Goal: Check status: Check status

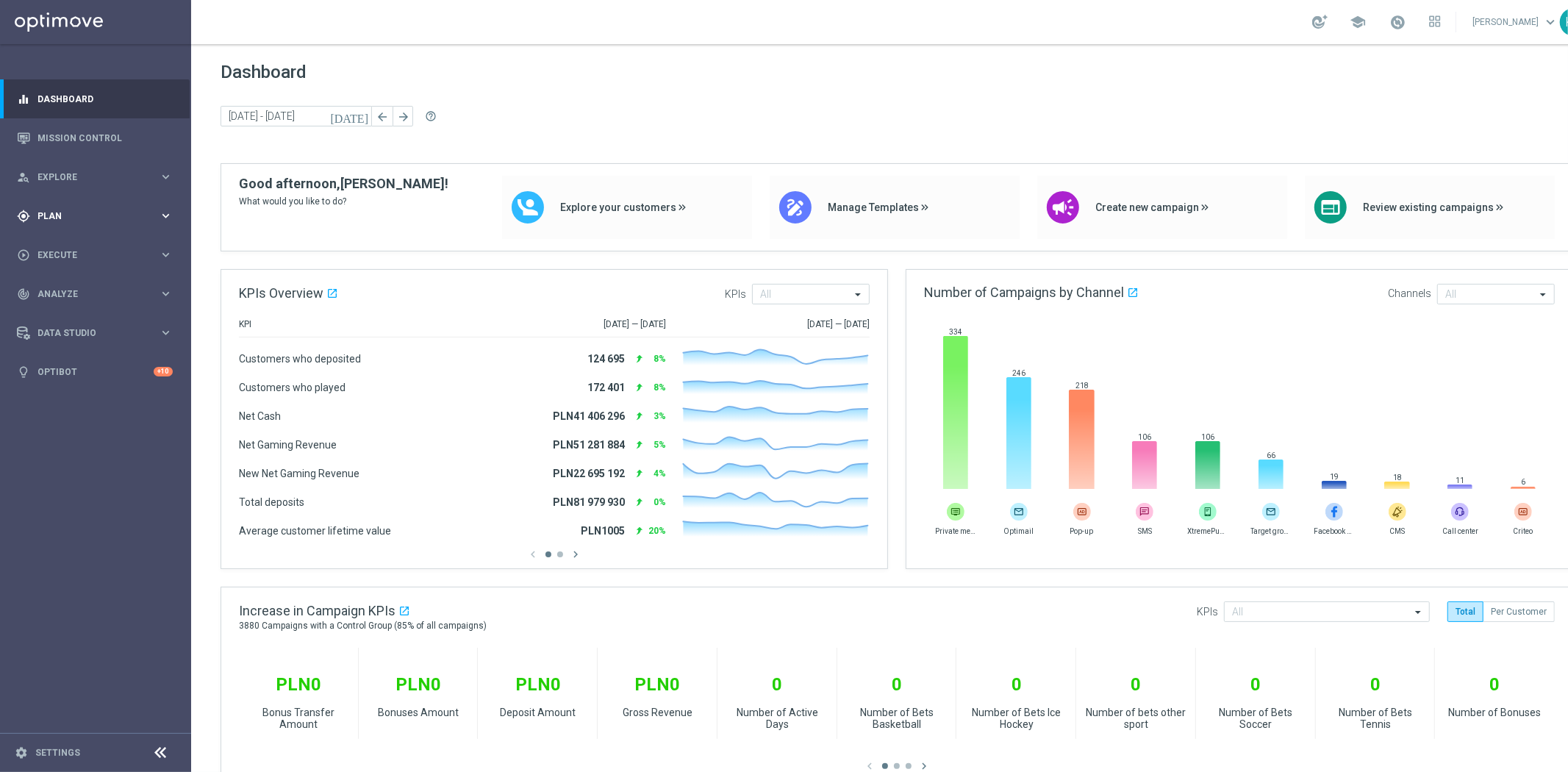
click at [89, 217] on span "Plan" at bounding box center [97, 216] width 121 height 9
click at [78, 286] on span "Templates" at bounding box center [91, 290] width 105 height 9
click at [70, 320] on div "Optimail" at bounding box center [118, 312] width 144 height 22
click at [70, 311] on link "Optimail" at bounding box center [100, 312] width 108 height 12
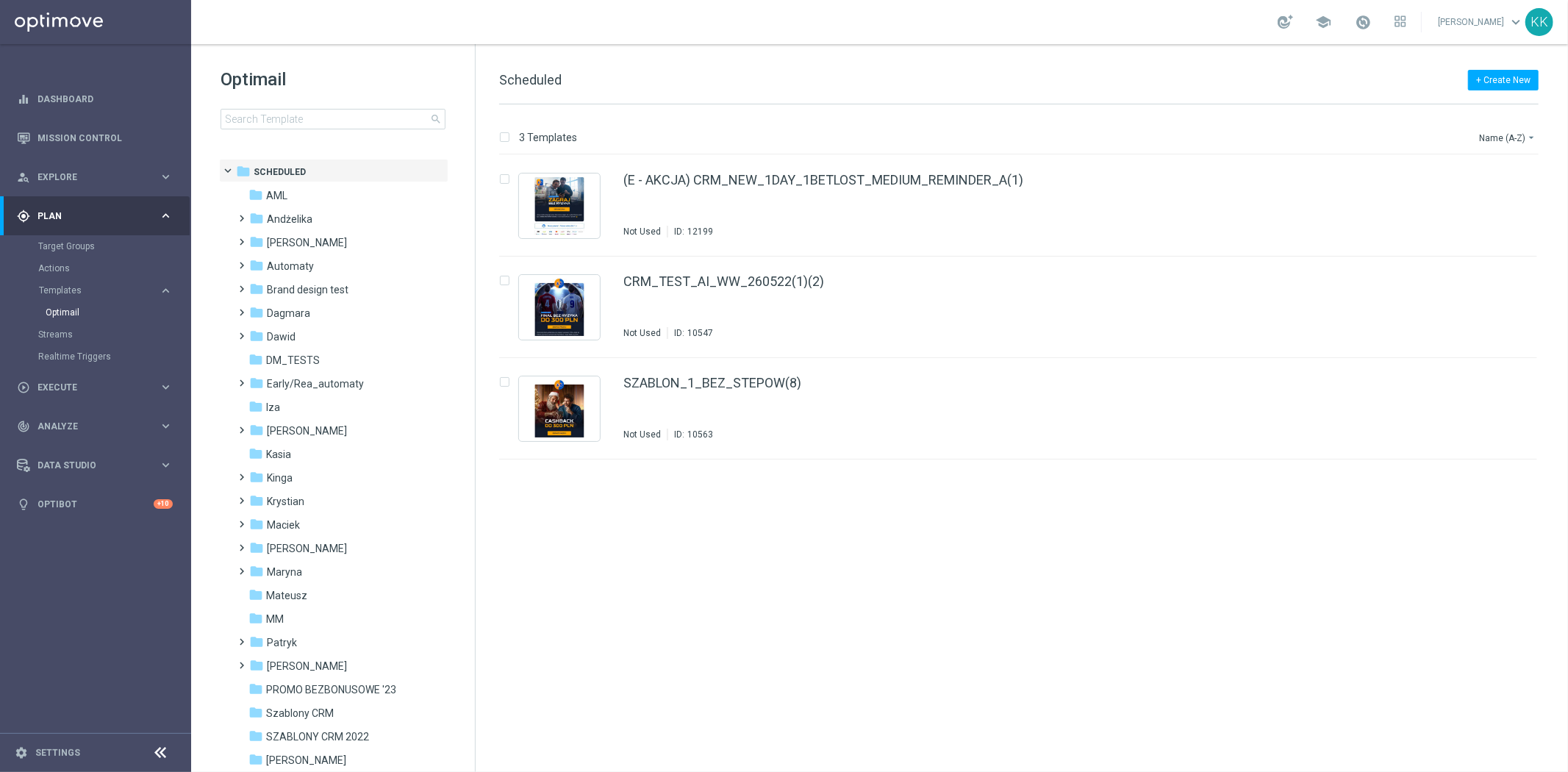
click at [343, 105] on div "Optimail search" at bounding box center [348, 98] width 255 height 62
click at [357, 132] on div "Optimail search folder 1 Folder folder Scheduled more_vert folder AML more_vert" at bounding box center [333, 135] width 284 height 182
click at [355, 123] on input at bounding box center [333, 119] width 225 height 21
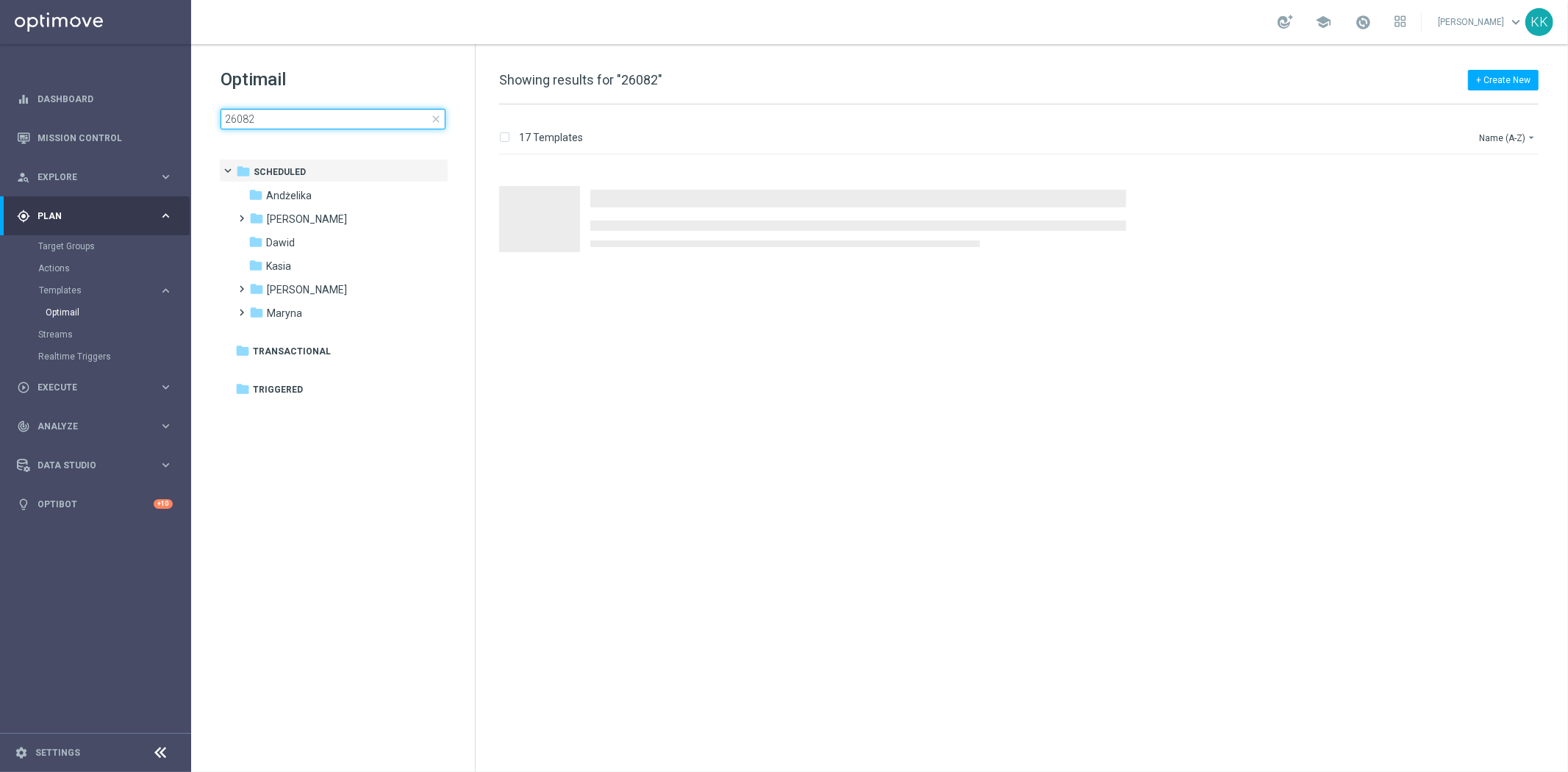
type input "260825"
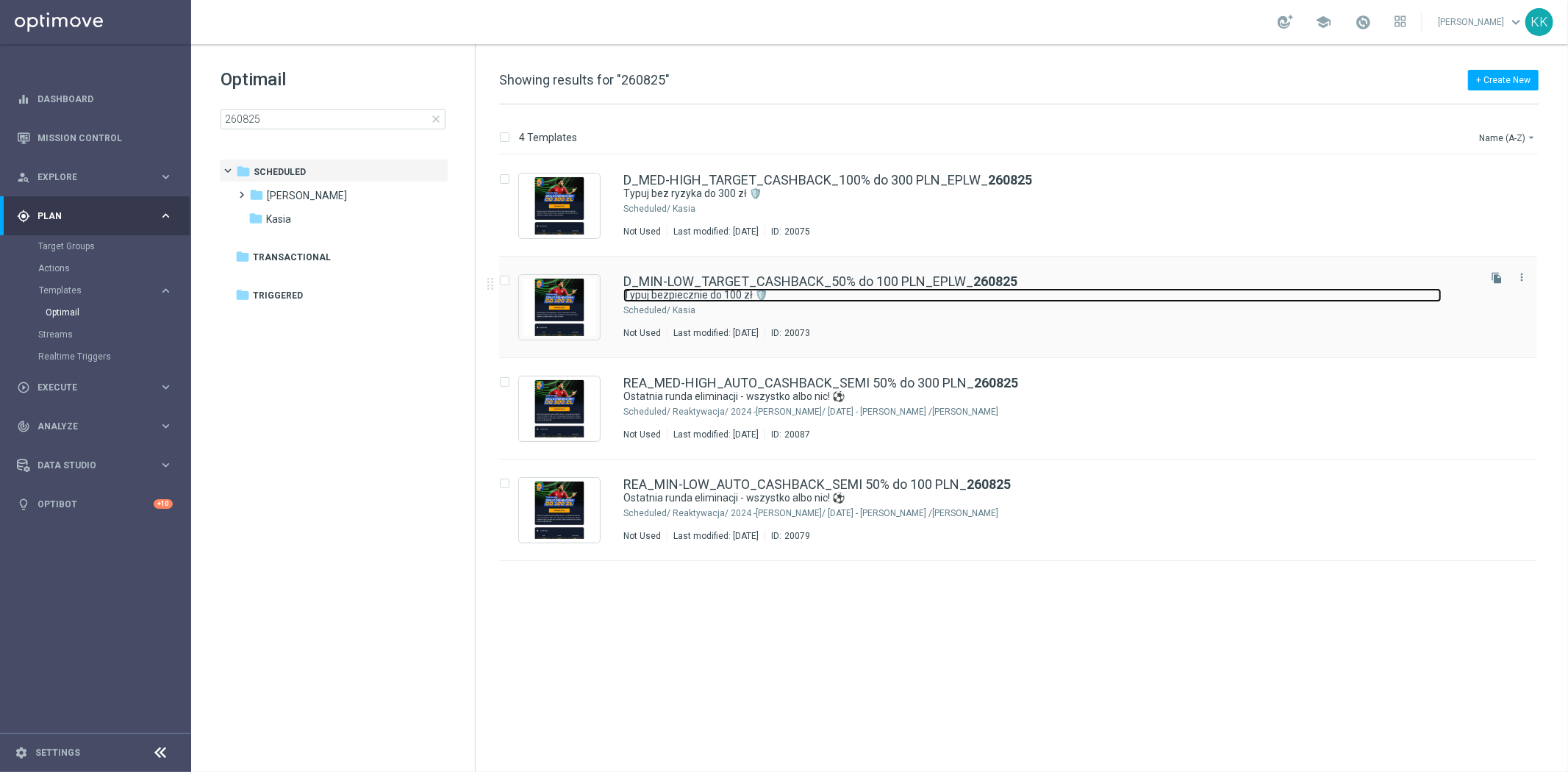
click at [713, 297] on link "Typuj bezpiecznie do 100 zł 🛡️" at bounding box center [1032, 295] width 818 height 14
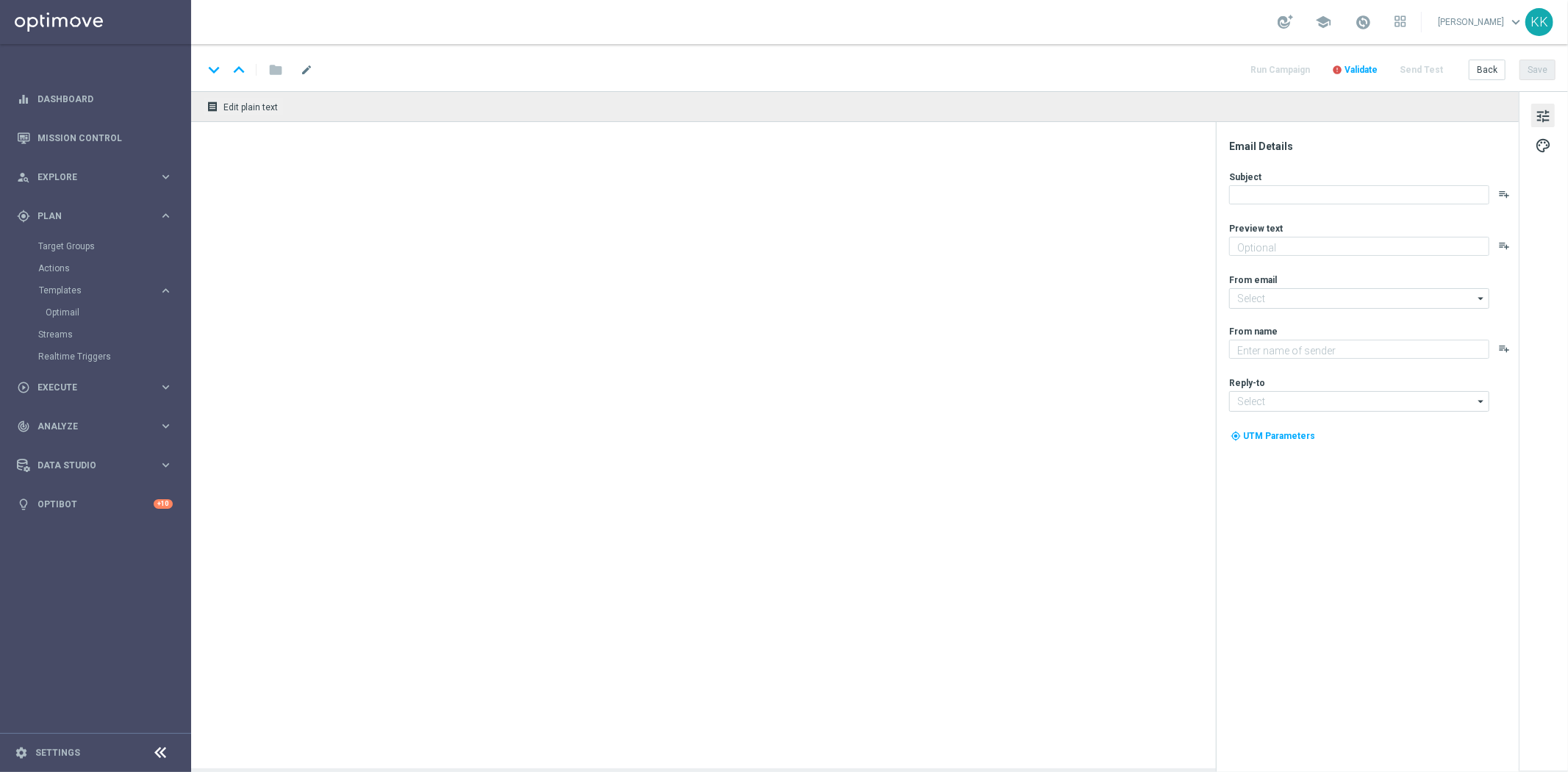
type textarea "Dołącz do akcji 👈"
type input "[EMAIL_ADDRESS][DOMAIN_NAME]"
type textarea "STS"
type input "[EMAIL_ADDRESS][DOMAIN_NAME]"
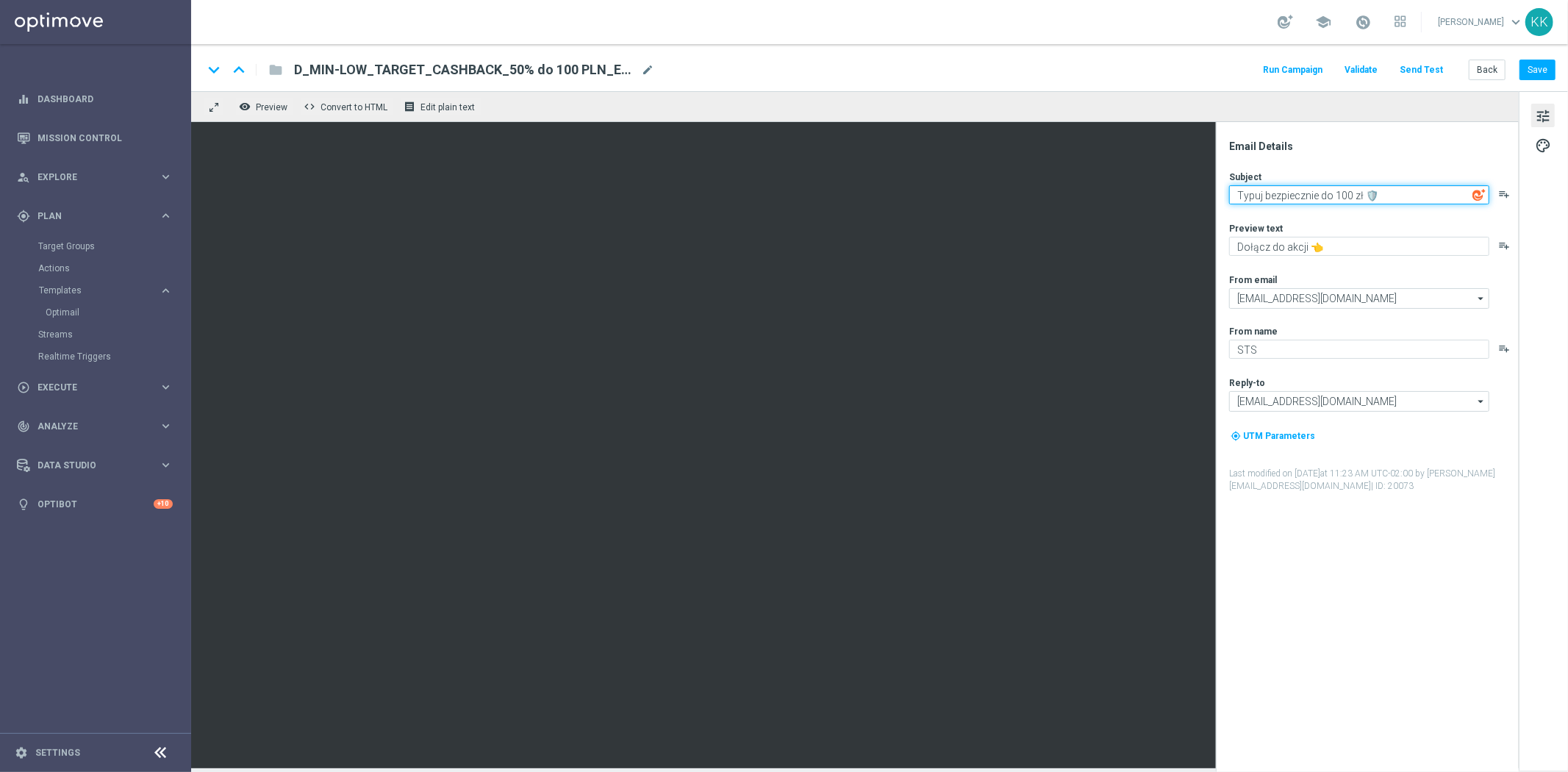
click at [1335, 190] on textarea "Typuj bezpiecznie do 100 zł 🛡️" at bounding box center [1359, 195] width 260 height 19
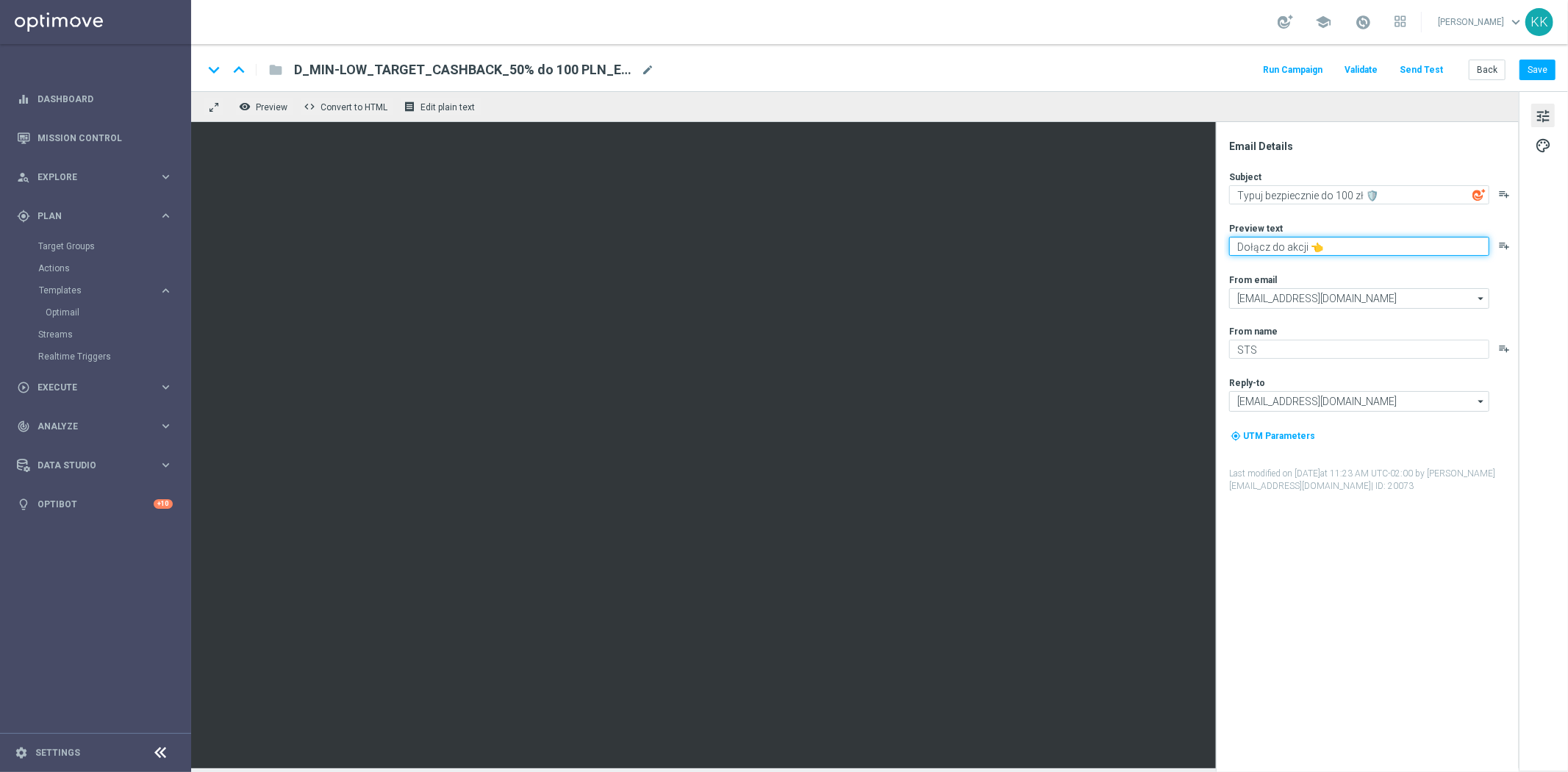
click at [1279, 250] on textarea "Dołącz do akcji 👈" at bounding box center [1359, 246] width 260 height 19
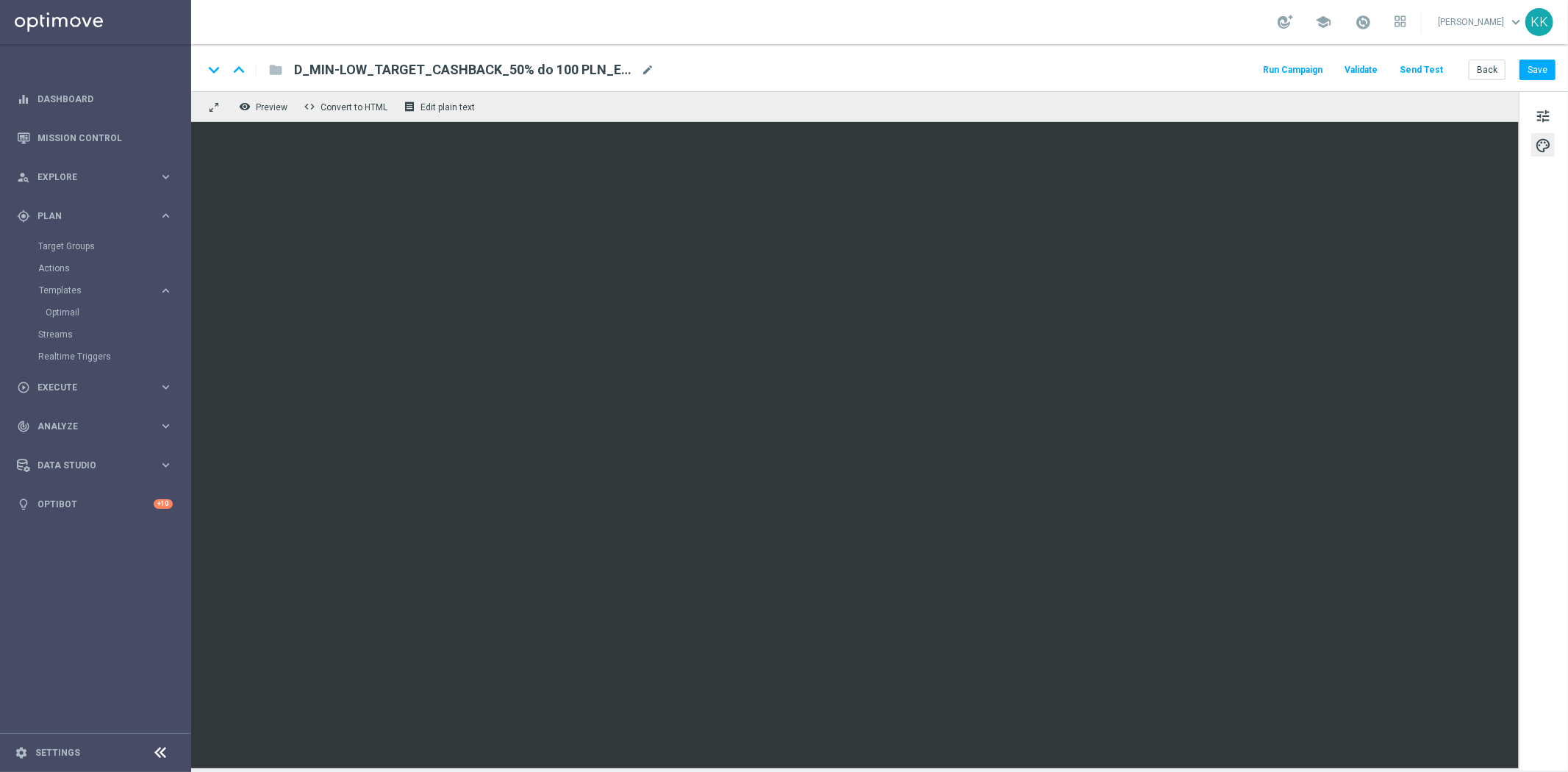
drag, startPoint x: 275, startPoint y: 108, endPoint x: 279, endPoint y: 116, distance: 8.9
click at [274, 108] on span "Preview" at bounding box center [271, 107] width 32 height 10
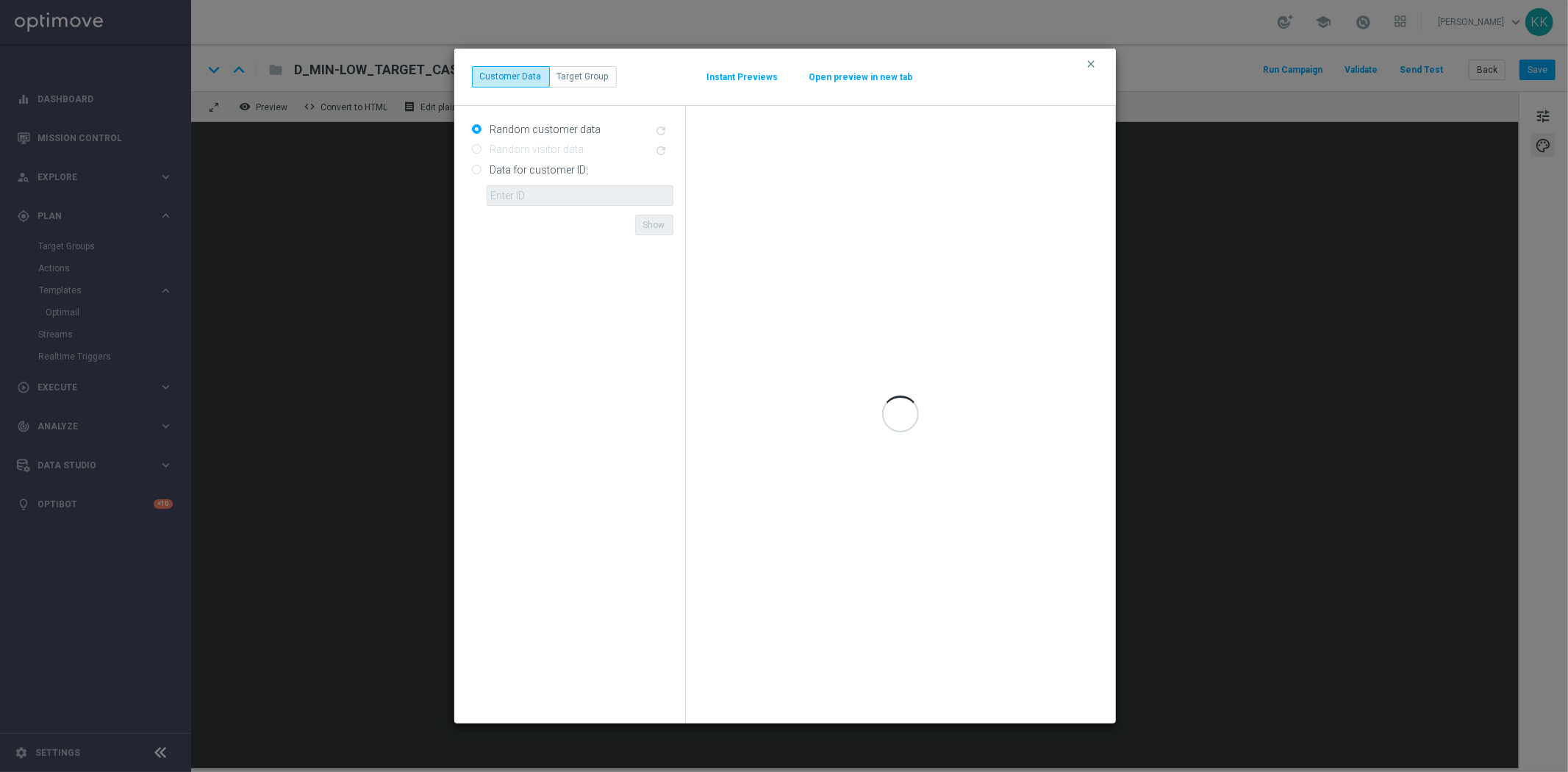
click at [855, 77] on button "Open preview in new tab" at bounding box center [861, 77] width 105 height 12
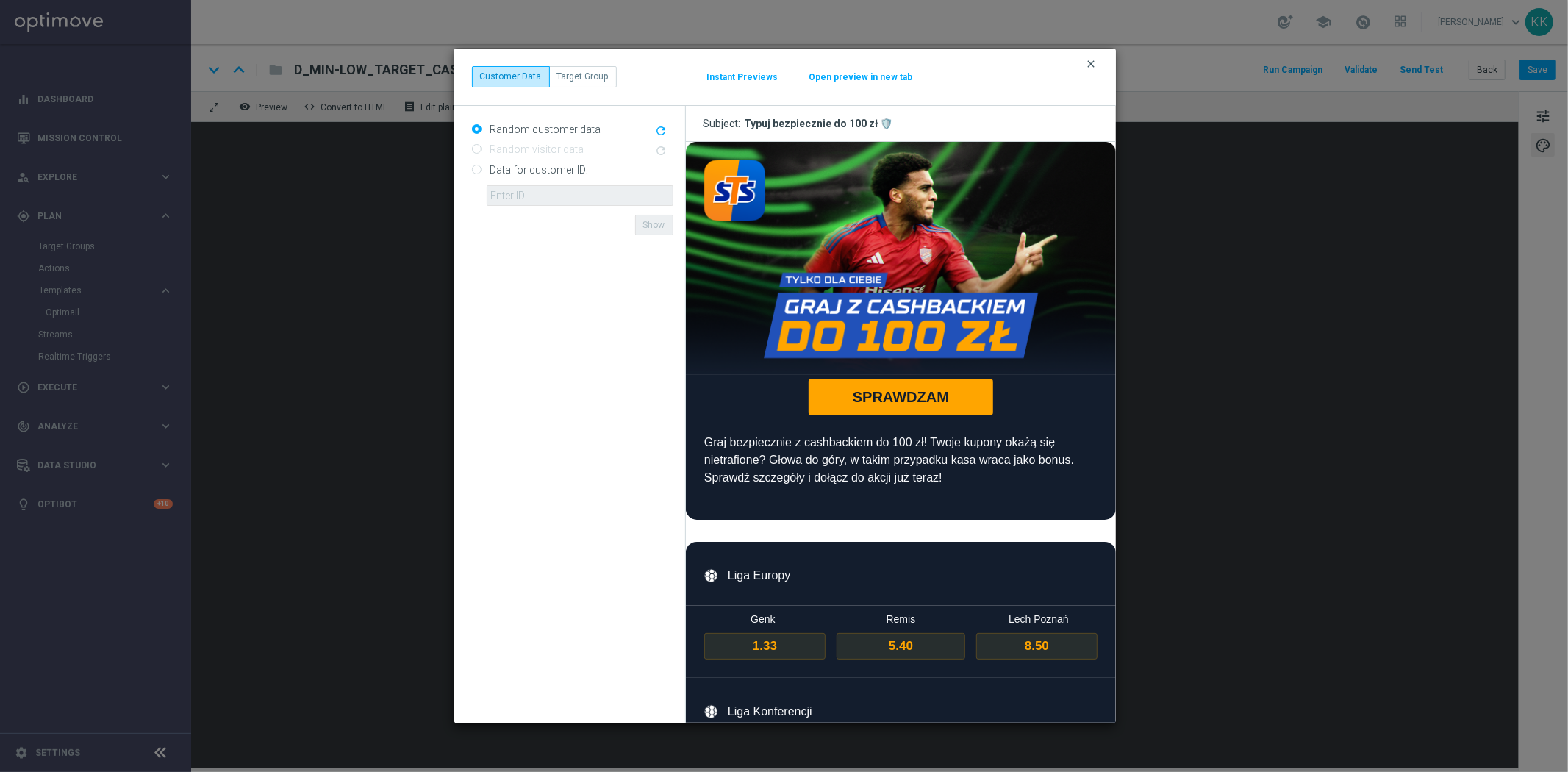
click at [1092, 59] on icon "clear" at bounding box center [1091, 63] width 12 height 12
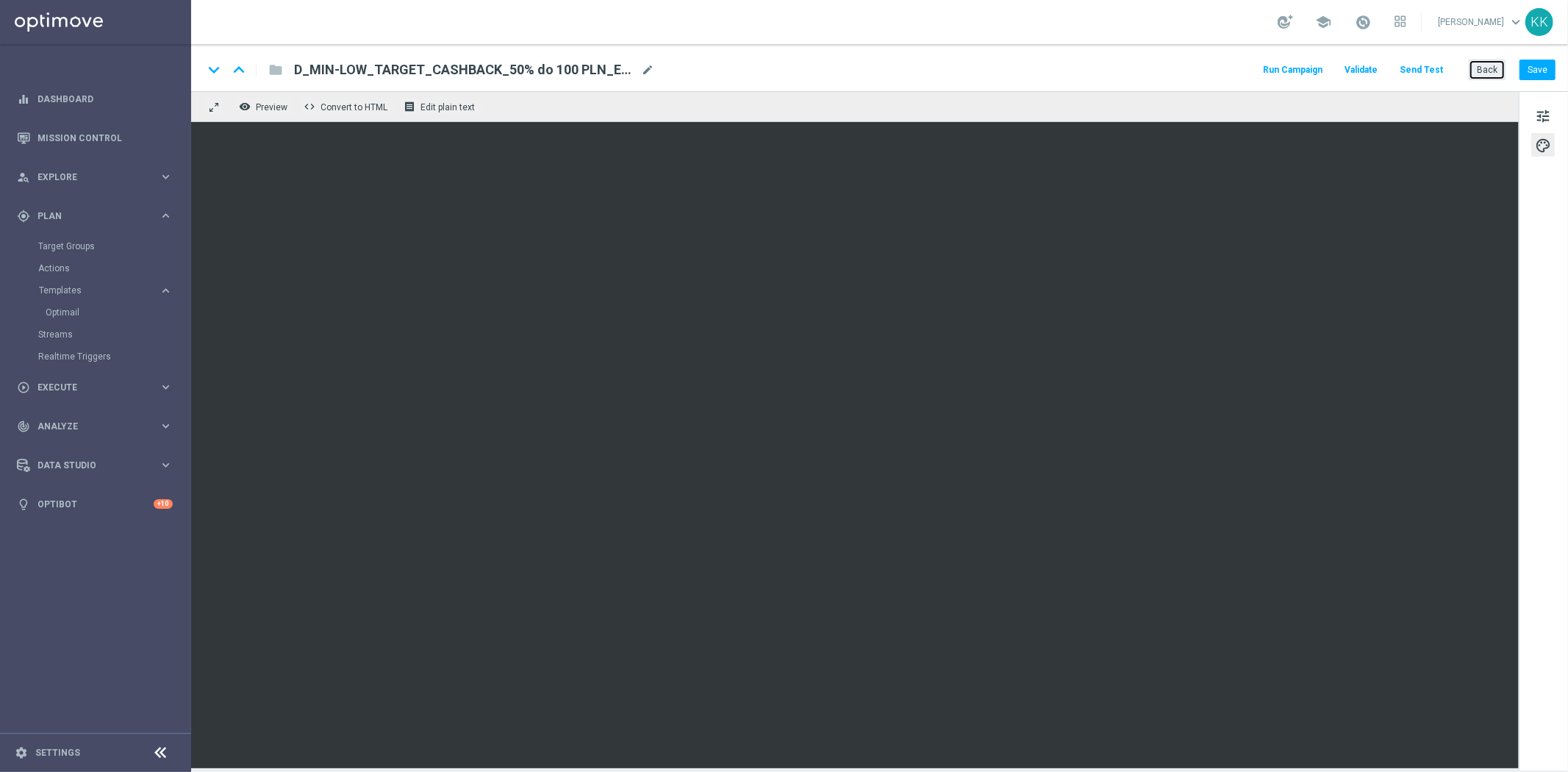
click at [1501, 64] on button "Back" at bounding box center [1487, 70] width 36 height 21
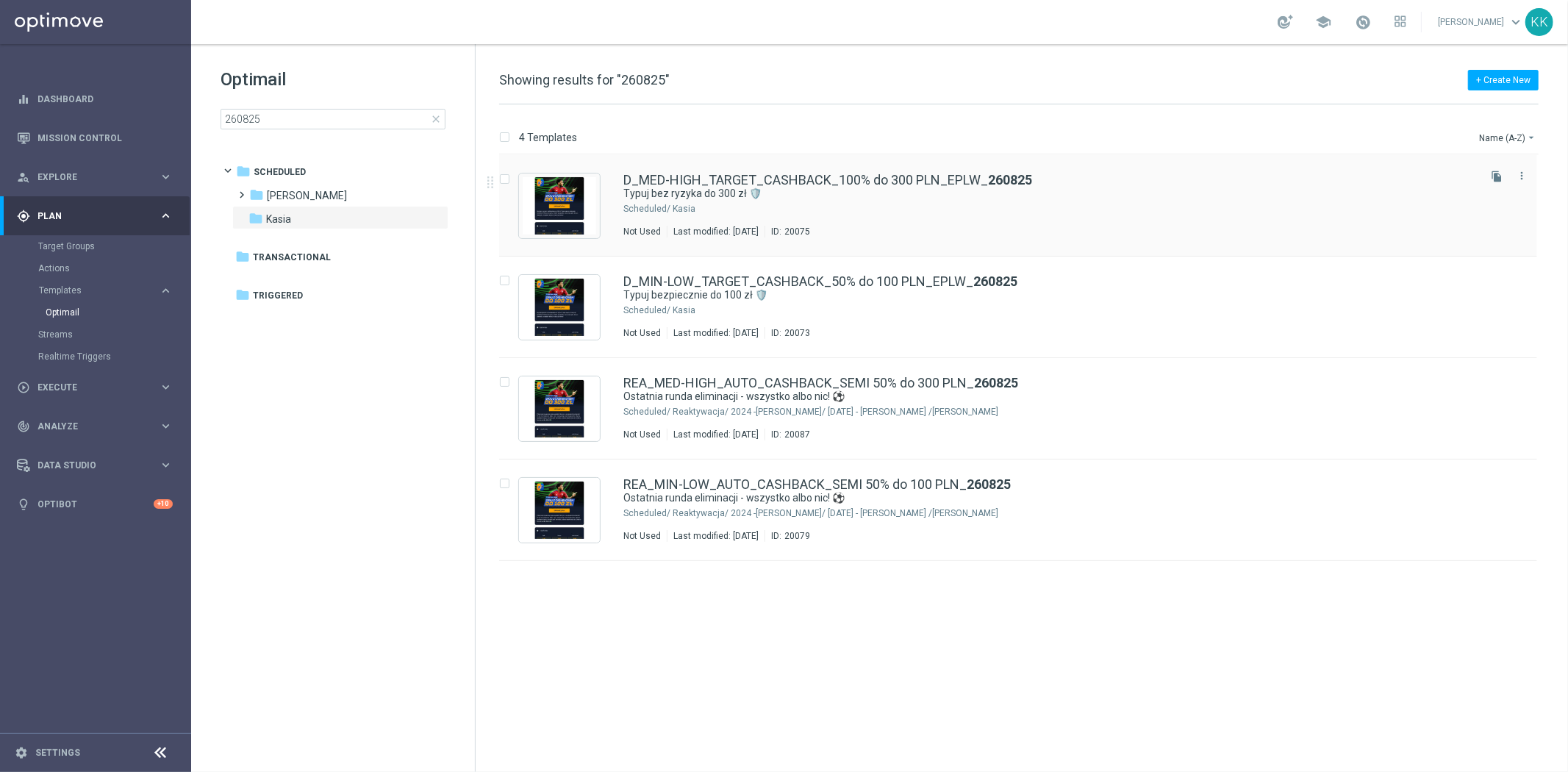
click at [730, 209] on div "Kasia" at bounding box center [1074, 208] width 803 height 12
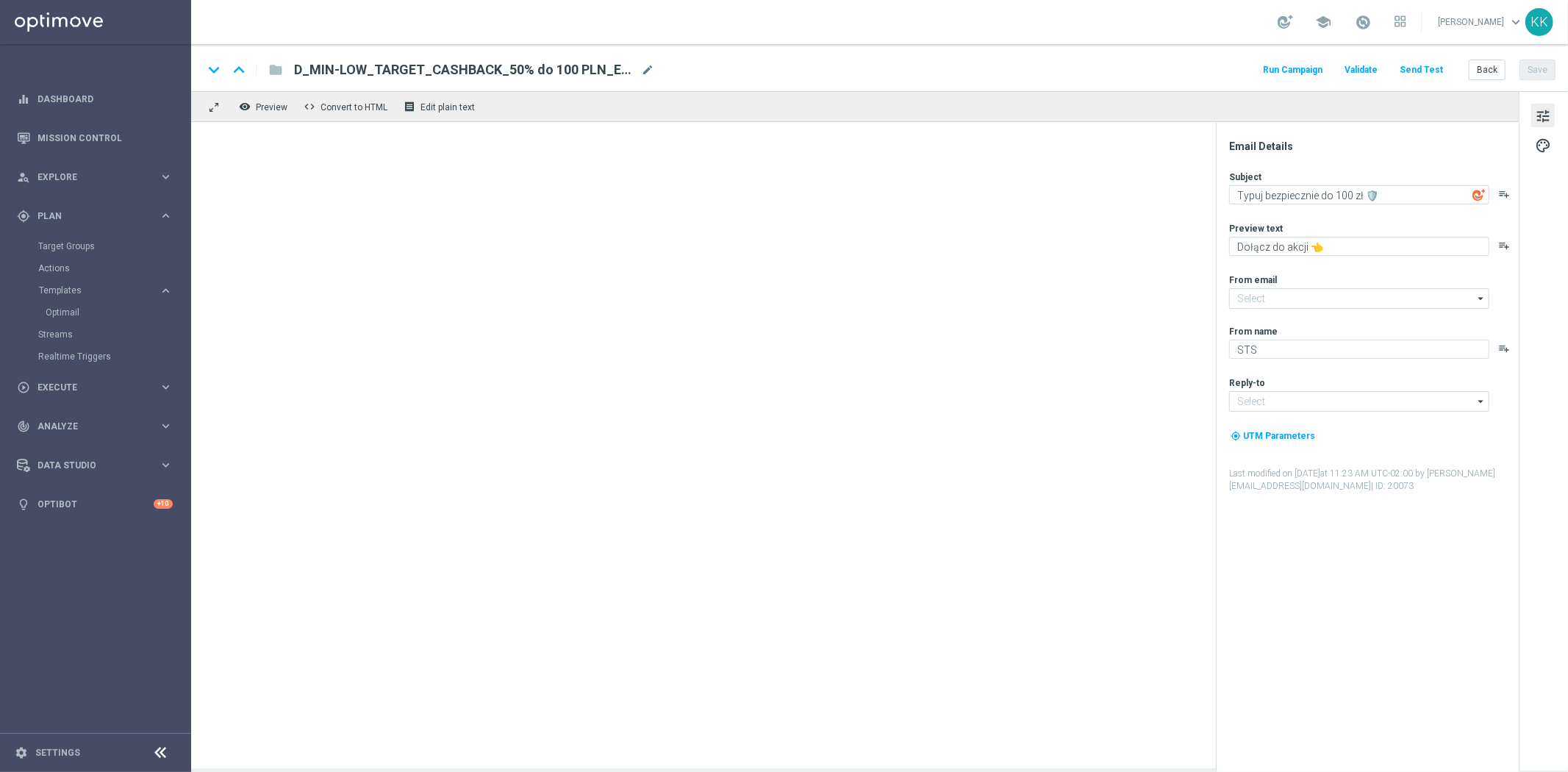
type input "[EMAIL_ADDRESS][DOMAIN_NAME]"
type textarea "Typuj bez ryzyka do 300 zł 🛡️"
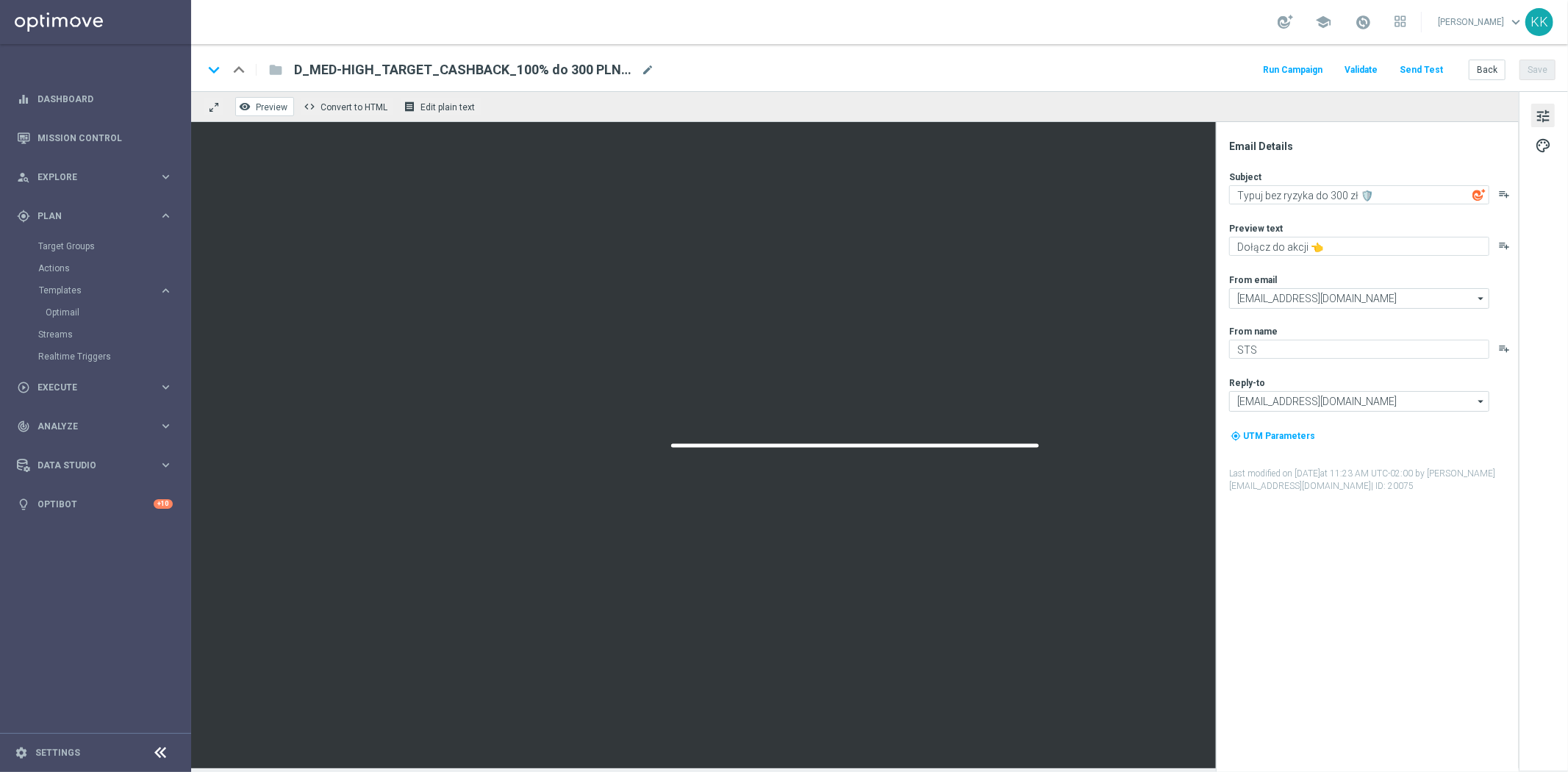
click at [271, 104] on span "Preview" at bounding box center [271, 107] width 32 height 10
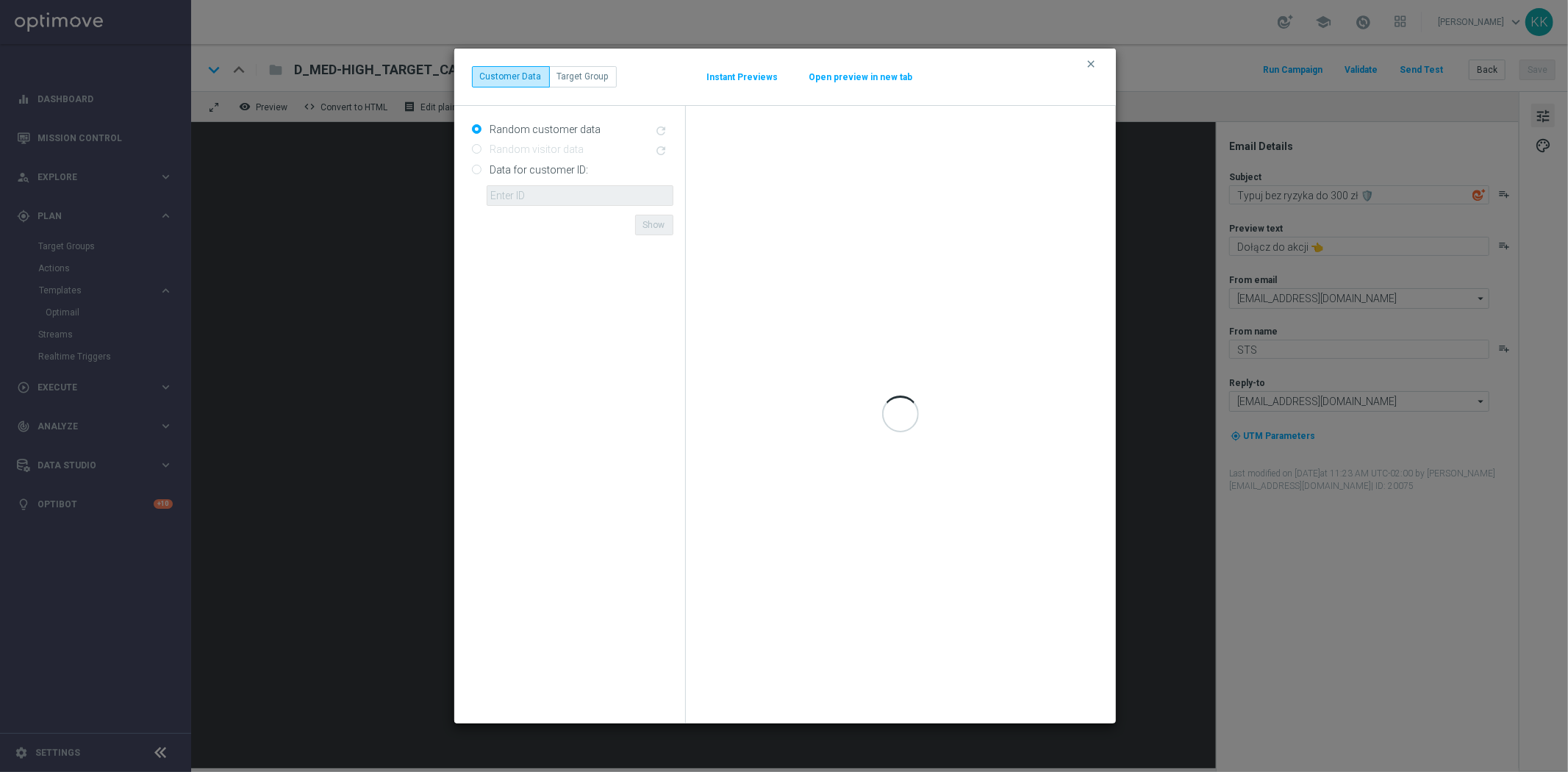
click at [856, 68] on div "clear Customer Data Target Group Instant Previews Open preview in new tab" at bounding box center [786, 77] width 627 height 21
click at [858, 78] on button "Open preview in new tab" at bounding box center [861, 77] width 105 height 12
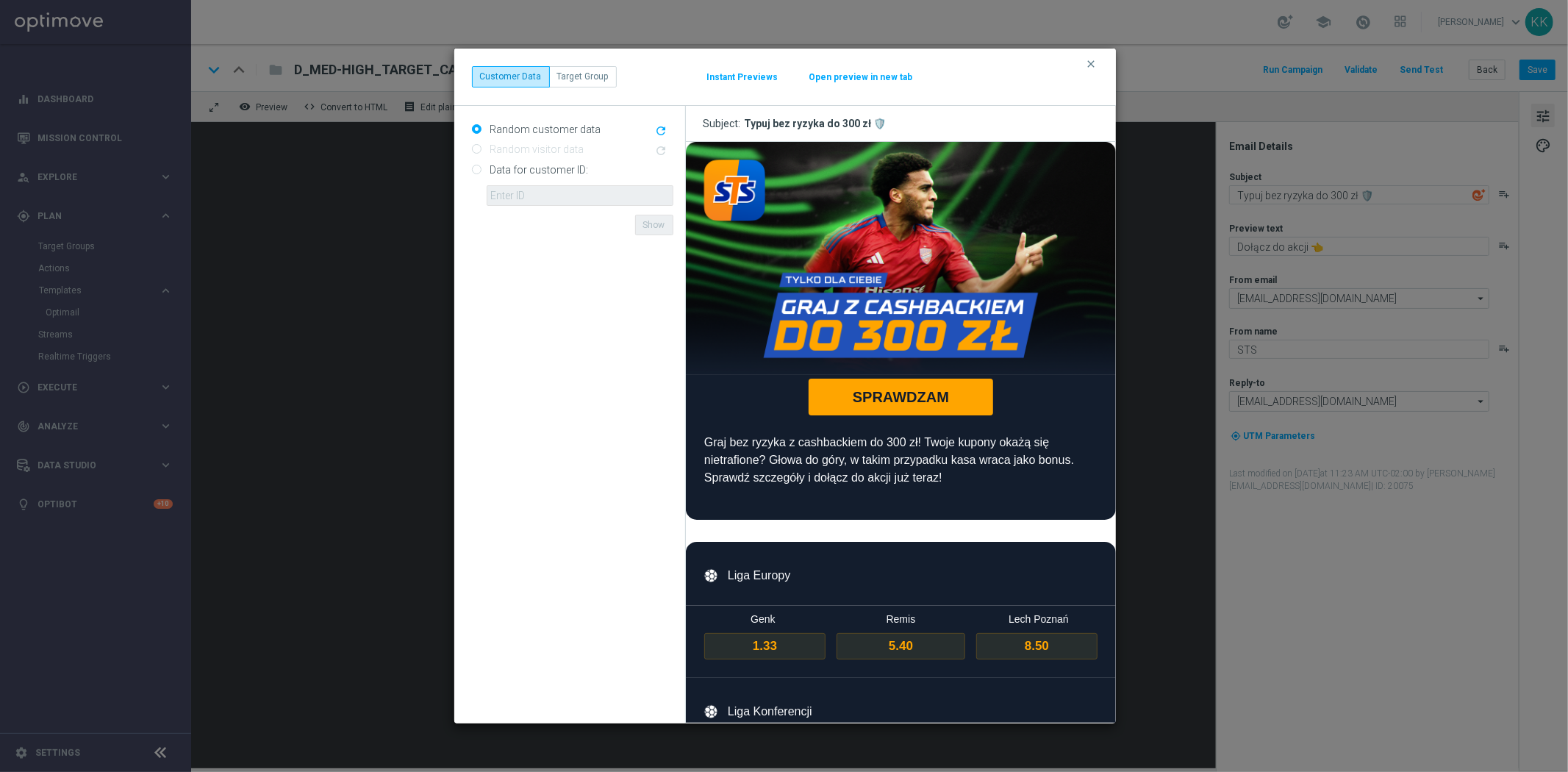
click at [1101, 68] on div "clear Customer Data Target Group Instant Previews Open preview in new tab" at bounding box center [785, 77] width 661 height 57
click at [1100, 64] on button "clear" at bounding box center [1093, 63] width 17 height 13
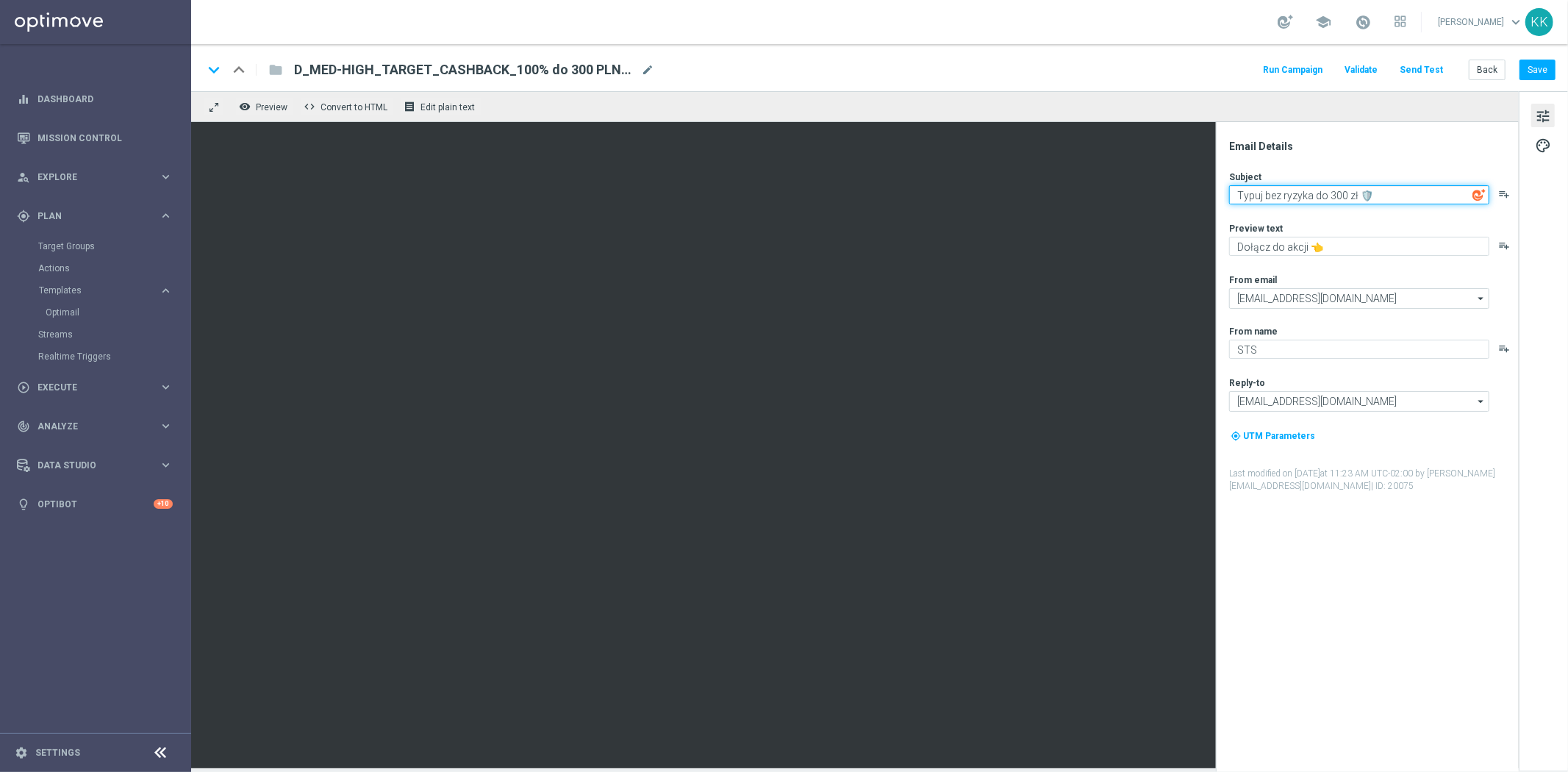
click at [1304, 190] on textarea "Typuj bez ryzyka do 300 zł 🛡️" at bounding box center [1359, 195] width 260 height 19
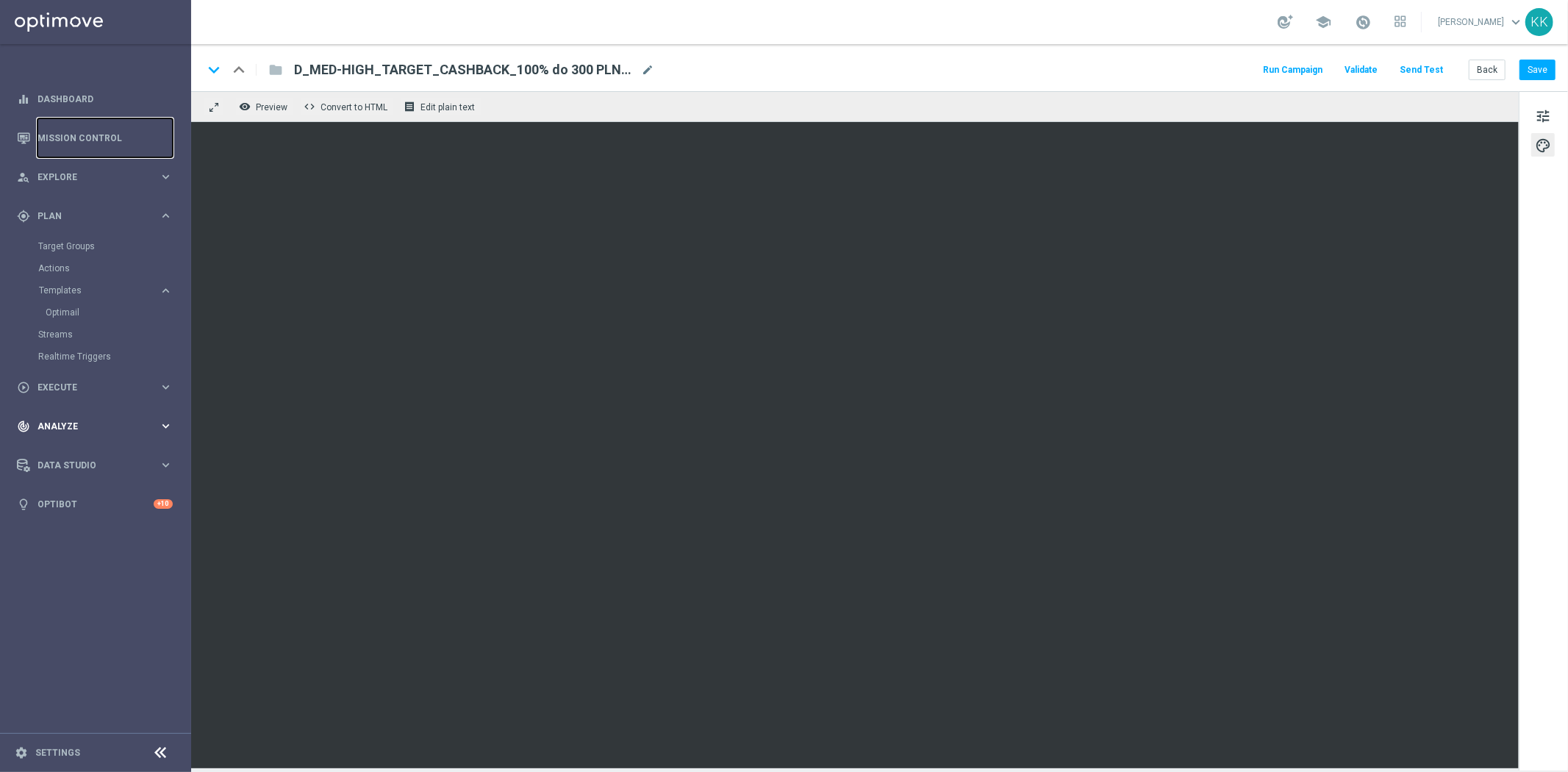
click at [85, 140] on link "Mission Control" at bounding box center [104, 138] width 135 height 39
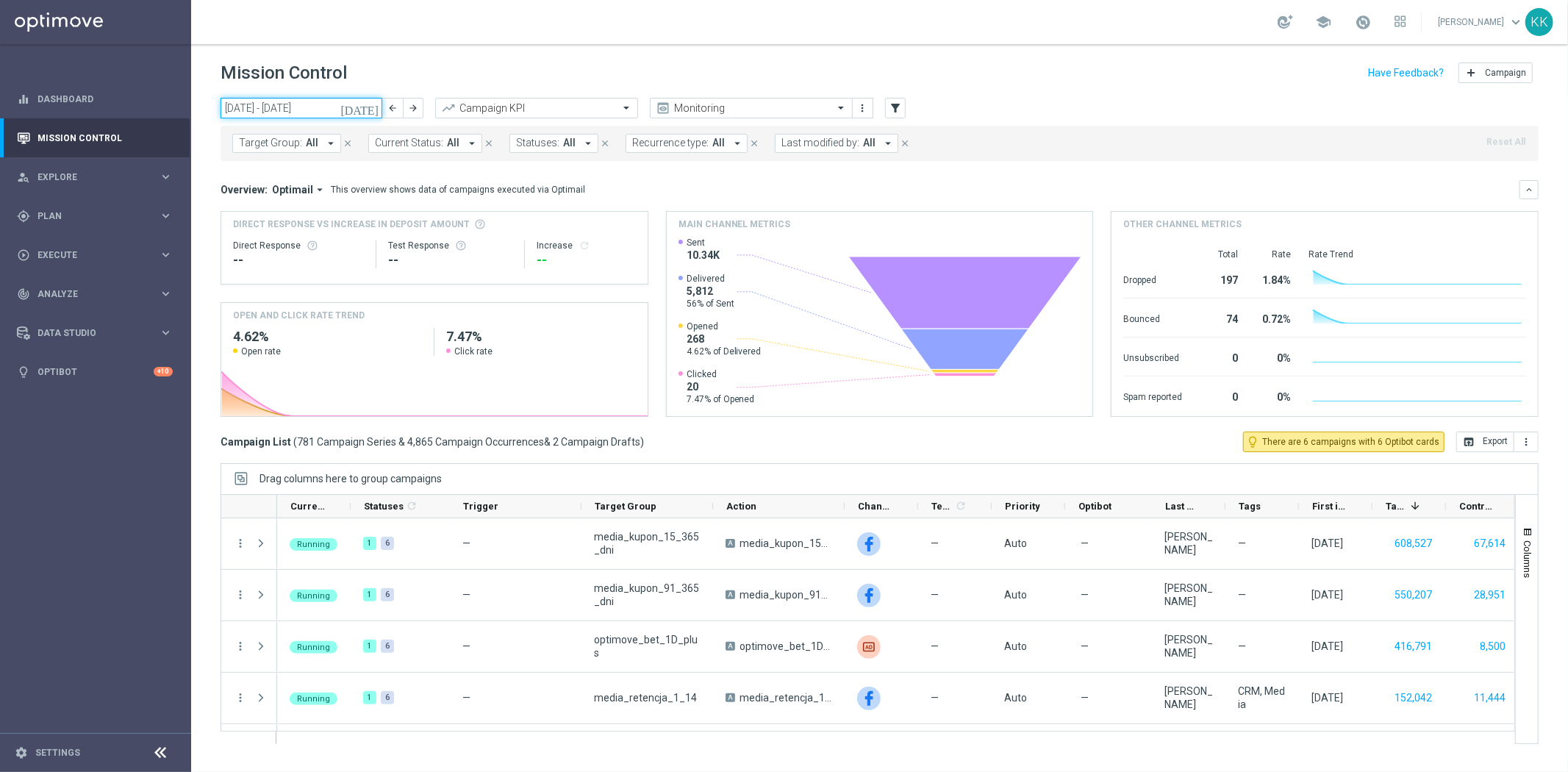
click at [267, 110] on input "[DATE] - [DATE]" at bounding box center [301, 108] width 161 height 21
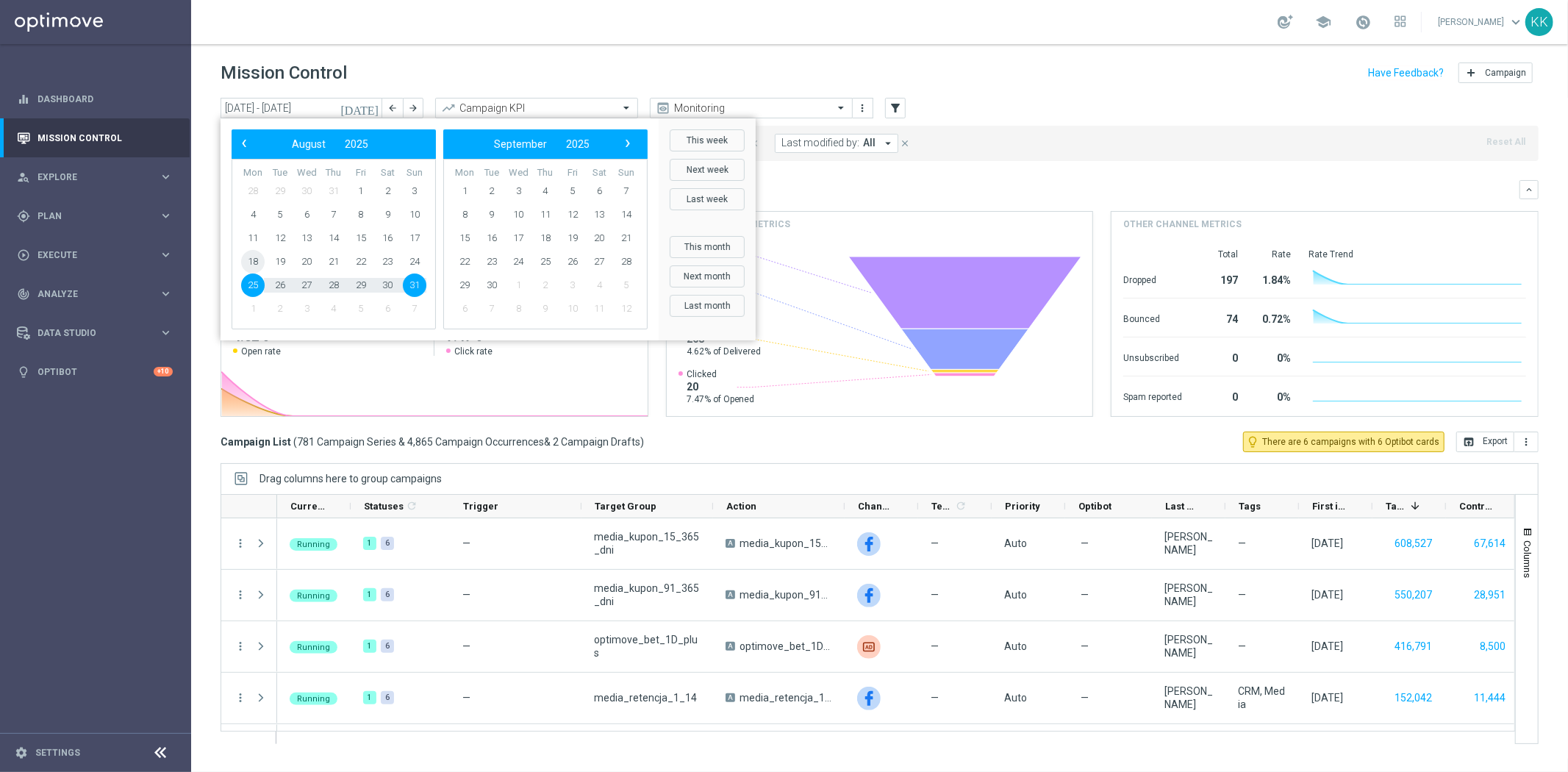
click at [246, 252] on span "18" at bounding box center [253, 262] width 24 height 24
click at [419, 280] on span "31" at bounding box center [415, 286] width 24 height 24
type input "[DATE] - [DATE]"
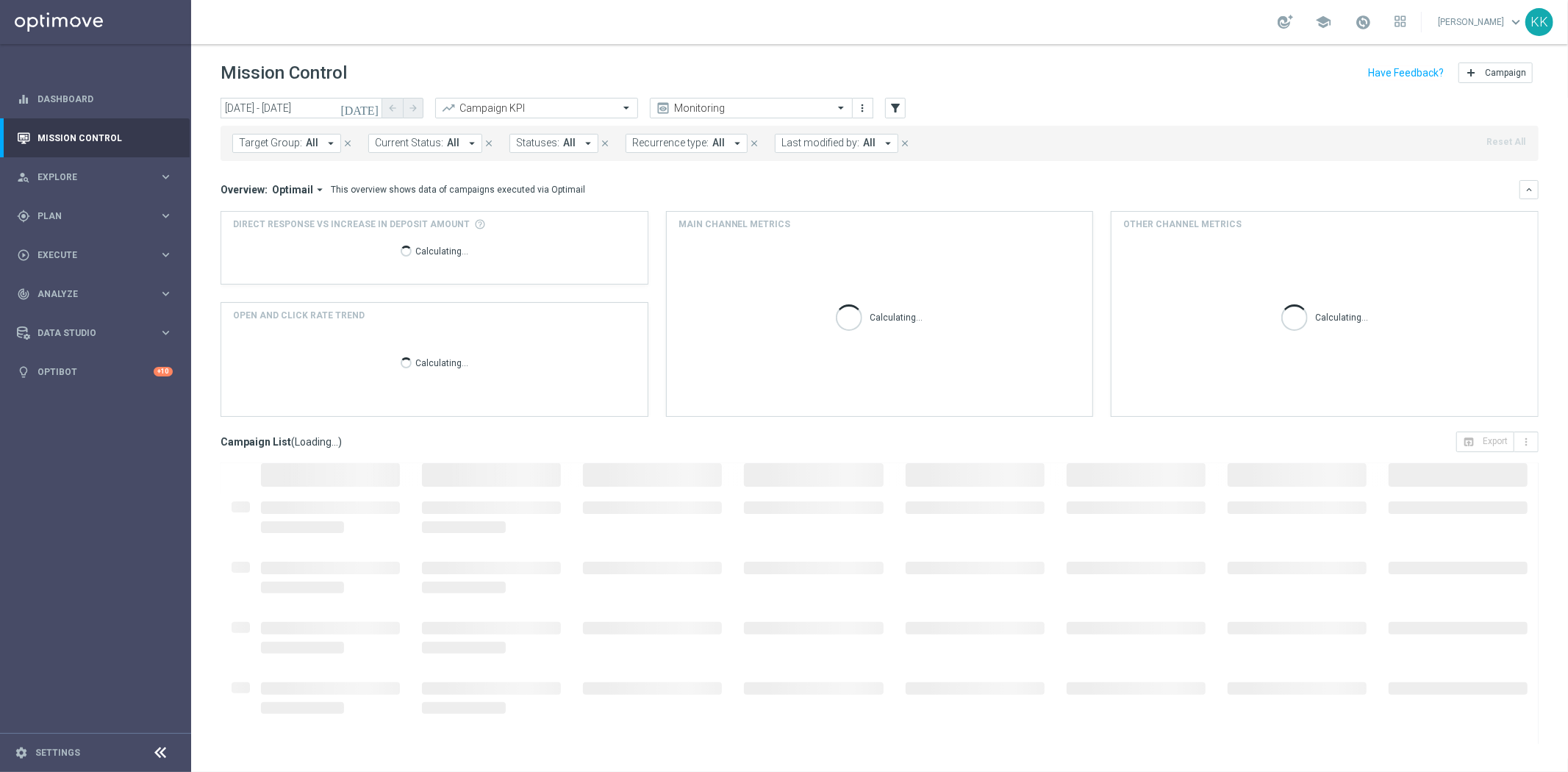
click at [302, 140] on button "Target Group: All arrow_drop_down" at bounding box center [287, 143] width 109 height 19
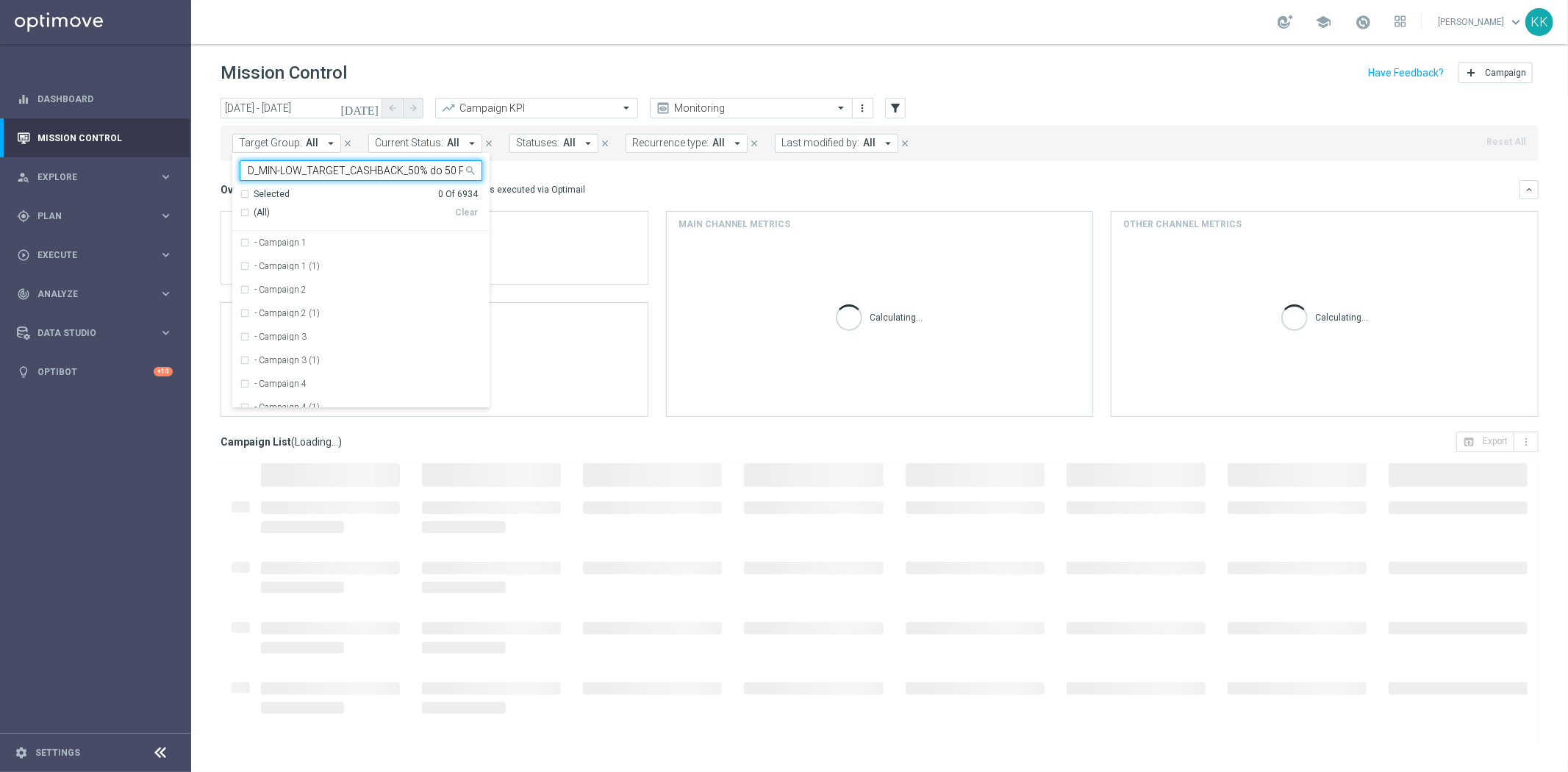
scroll to position [0, 92]
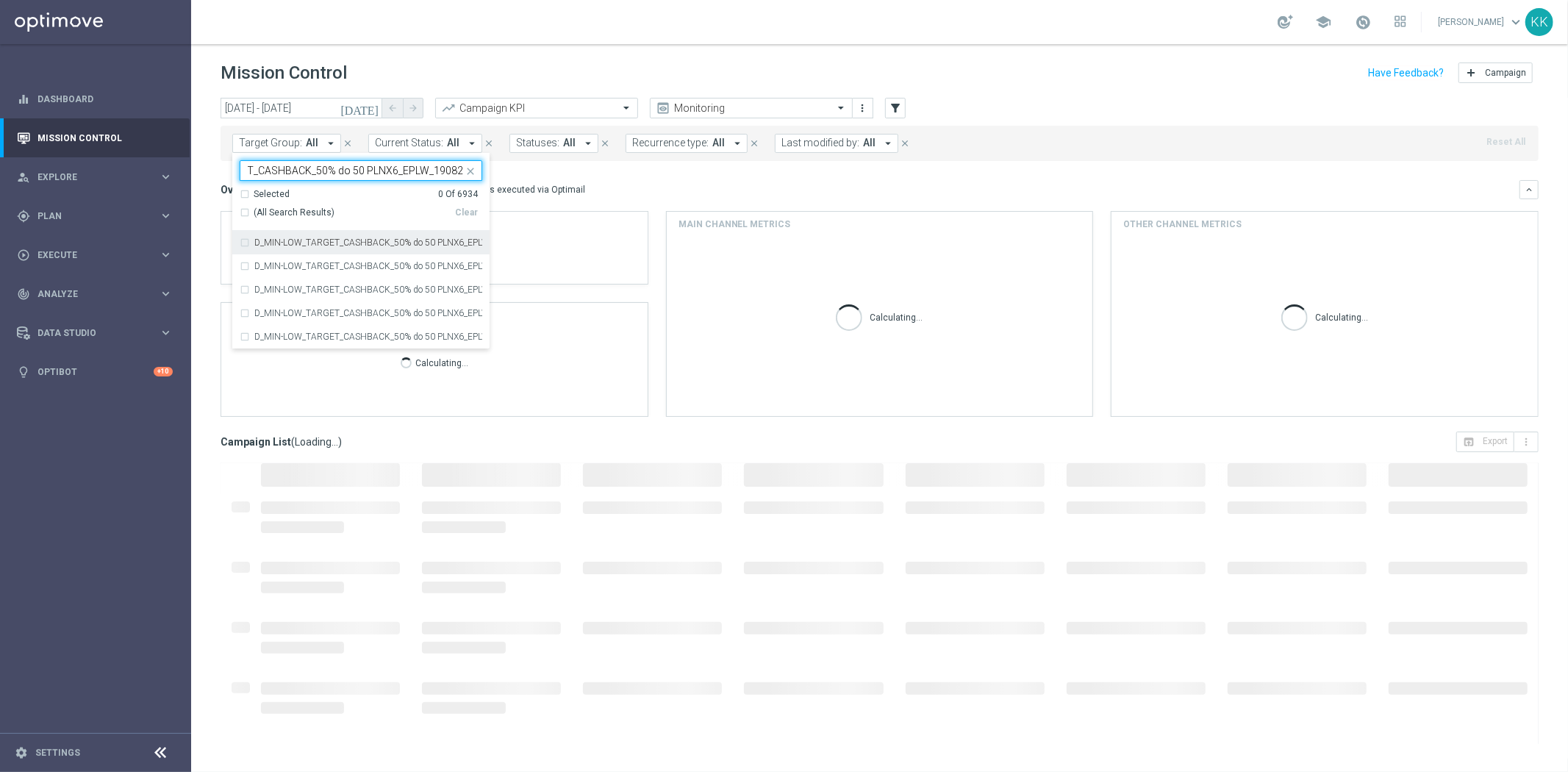
click at [278, 241] on label "D_MIN-LOW_TARGET_CASHBACK_50% do 50 PLNX6_EPLW_190825" at bounding box center [369, 242] width 228 height 9
type input "D_MIN-LOW_TARGET_CASHBACK_50% do 50 PLNX6_EPLW_190825"
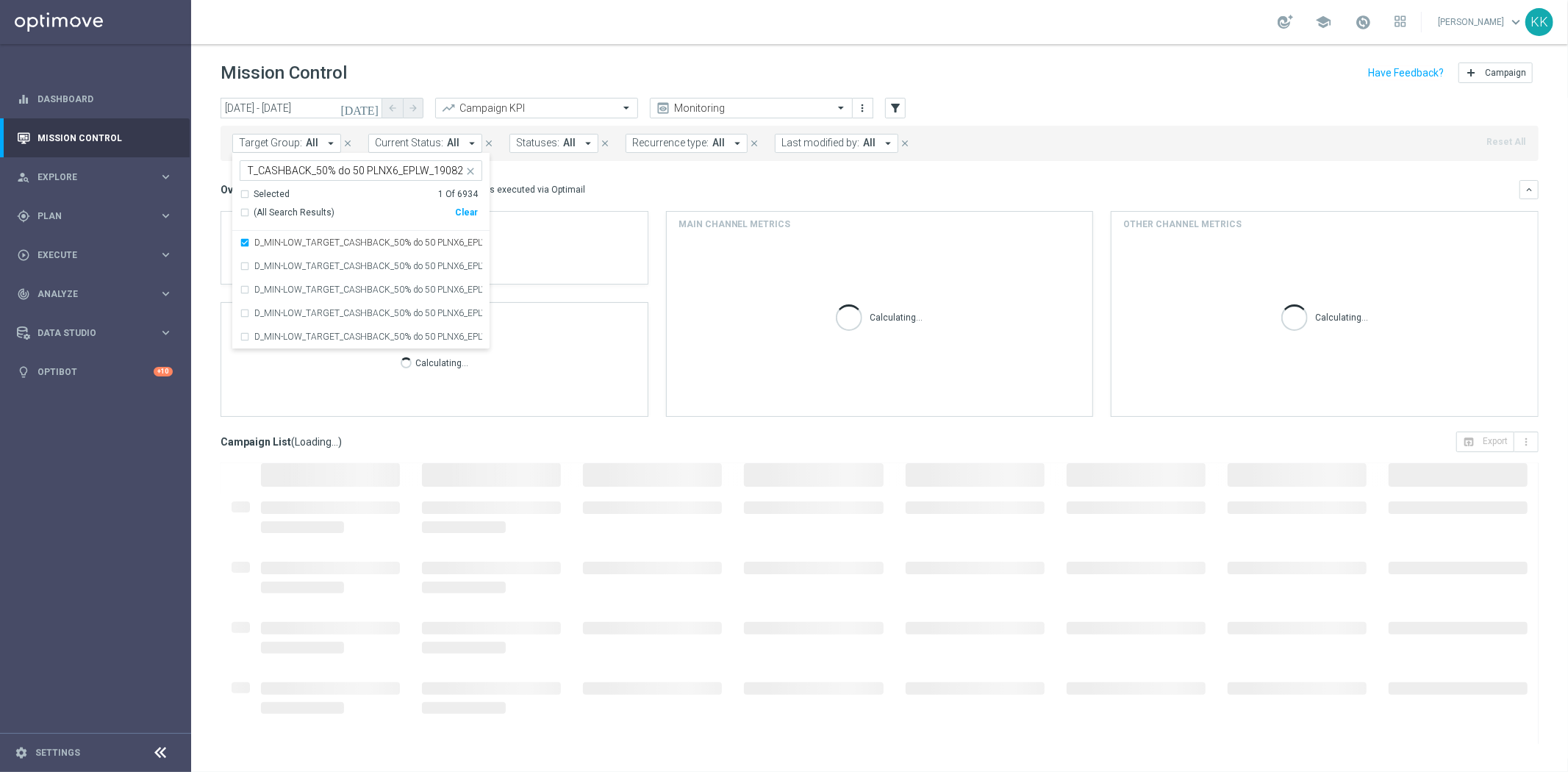
scroll to position [0, 0]
click at [435, 71] on div "Mission Control add Campaign" at bounding box center [880, 73] width 1318 height 28
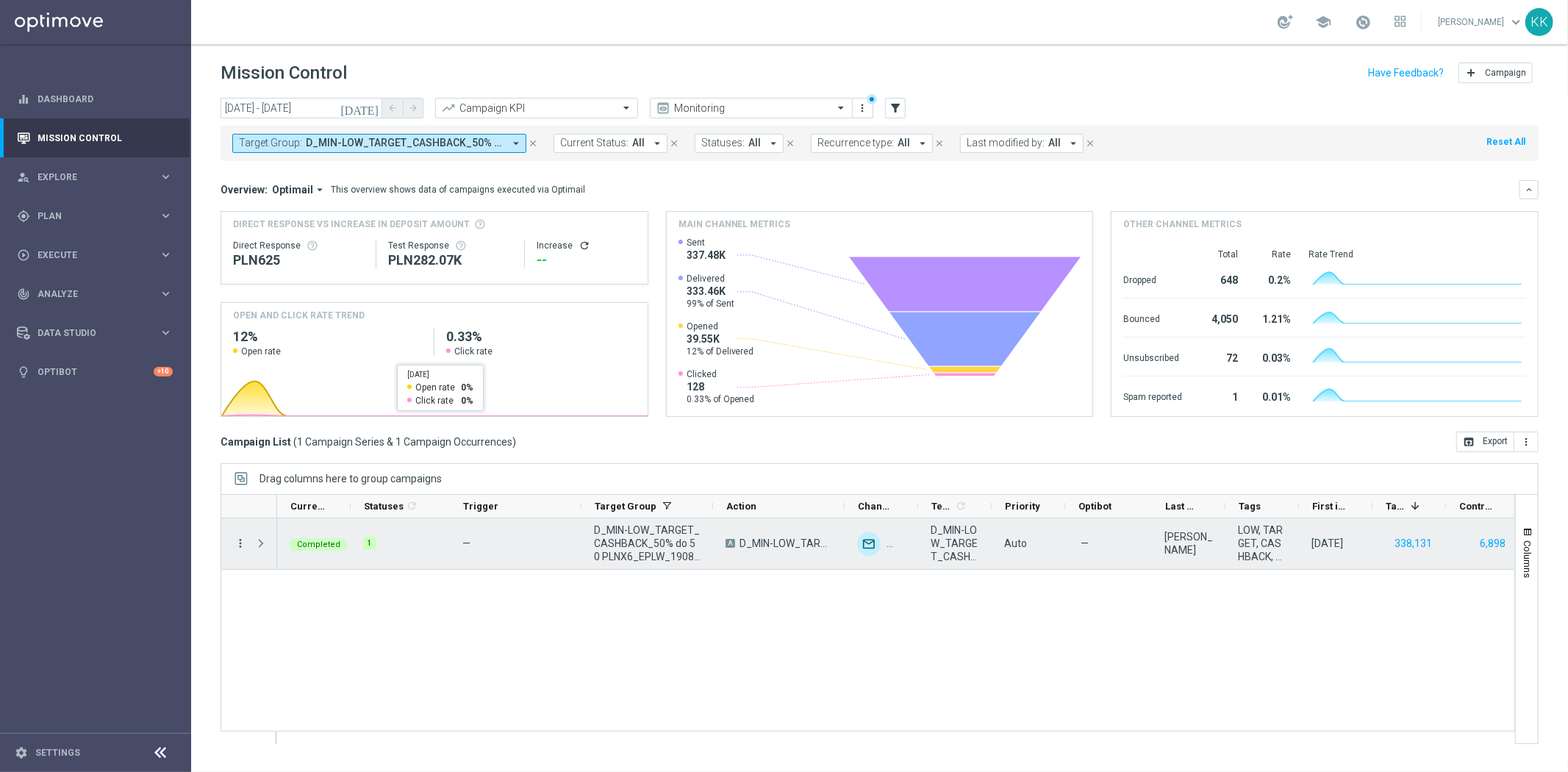
click at [241, 539] on icon "more_vert" at bounding box center [240, 543] width 13 height 13
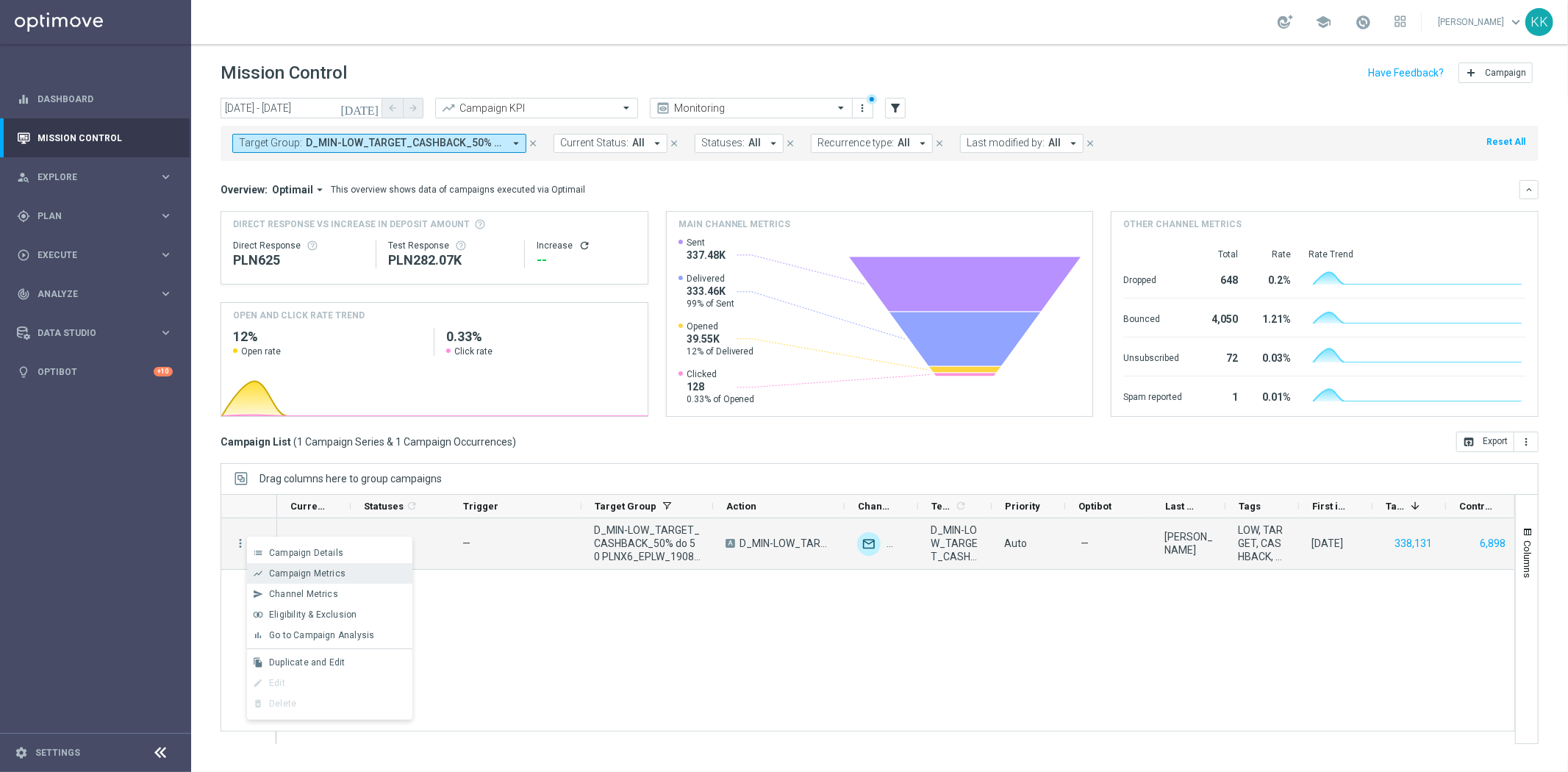
click at [285, 563] on div "show_chart Campaign Metrics" at bounding box center [329, 573] width 165 height 21
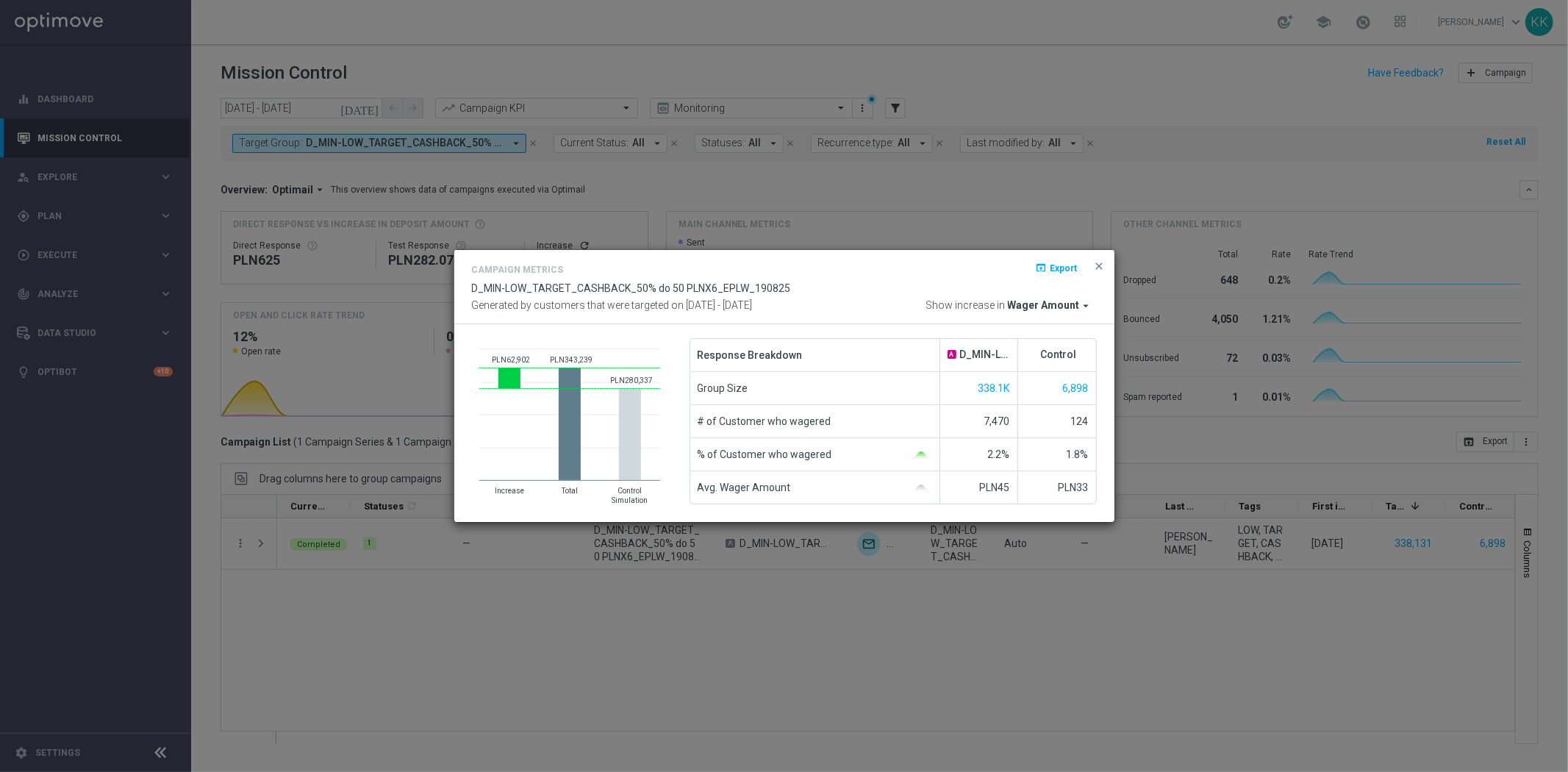
click at [1062, 303] on span "Wager Amount" at bounding box center [1043, 305] width 72 height 13
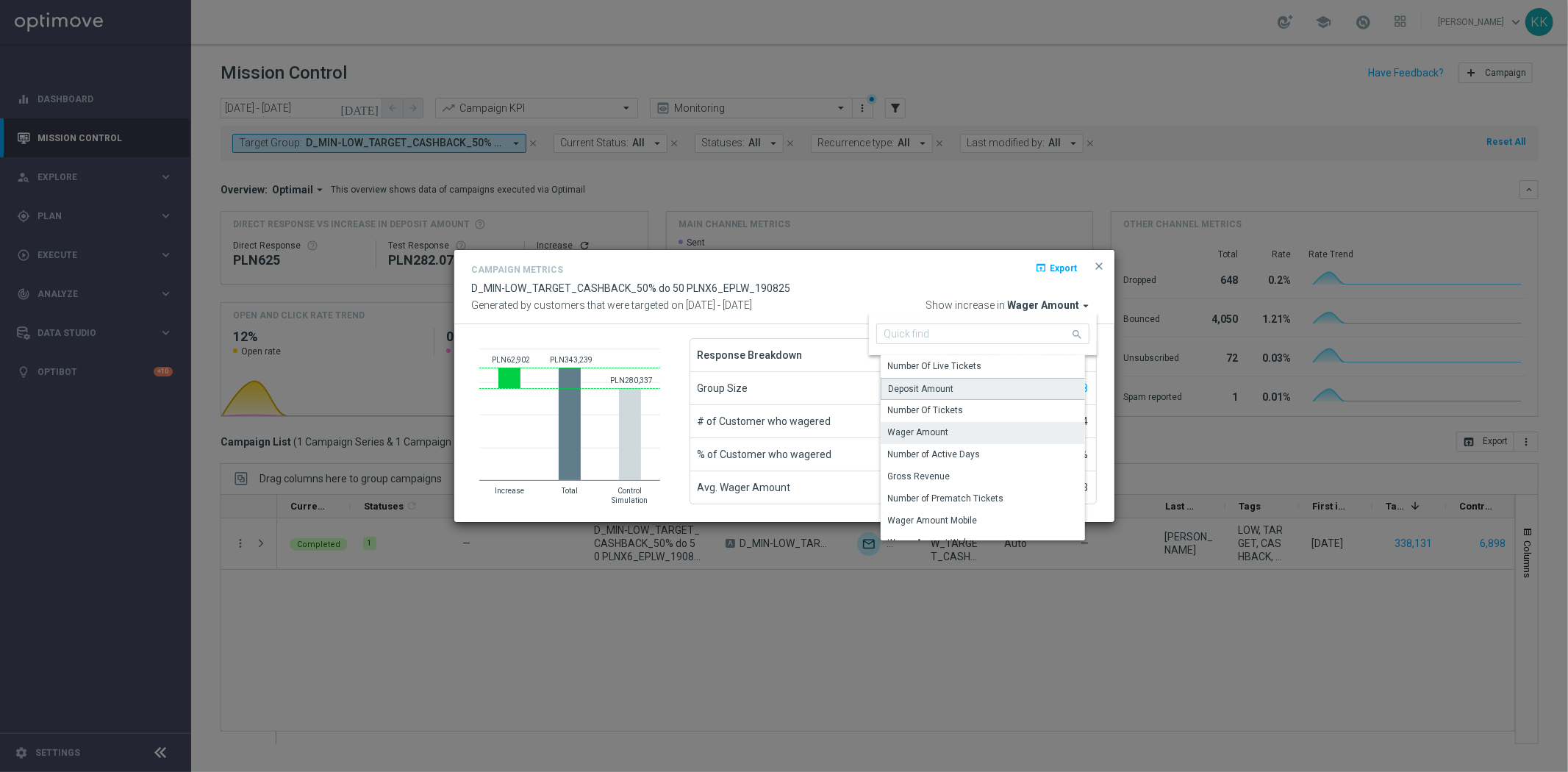
click at [974, 389] on div "Deposit Amount" at bounding box center [988, 389] width 215 height 22
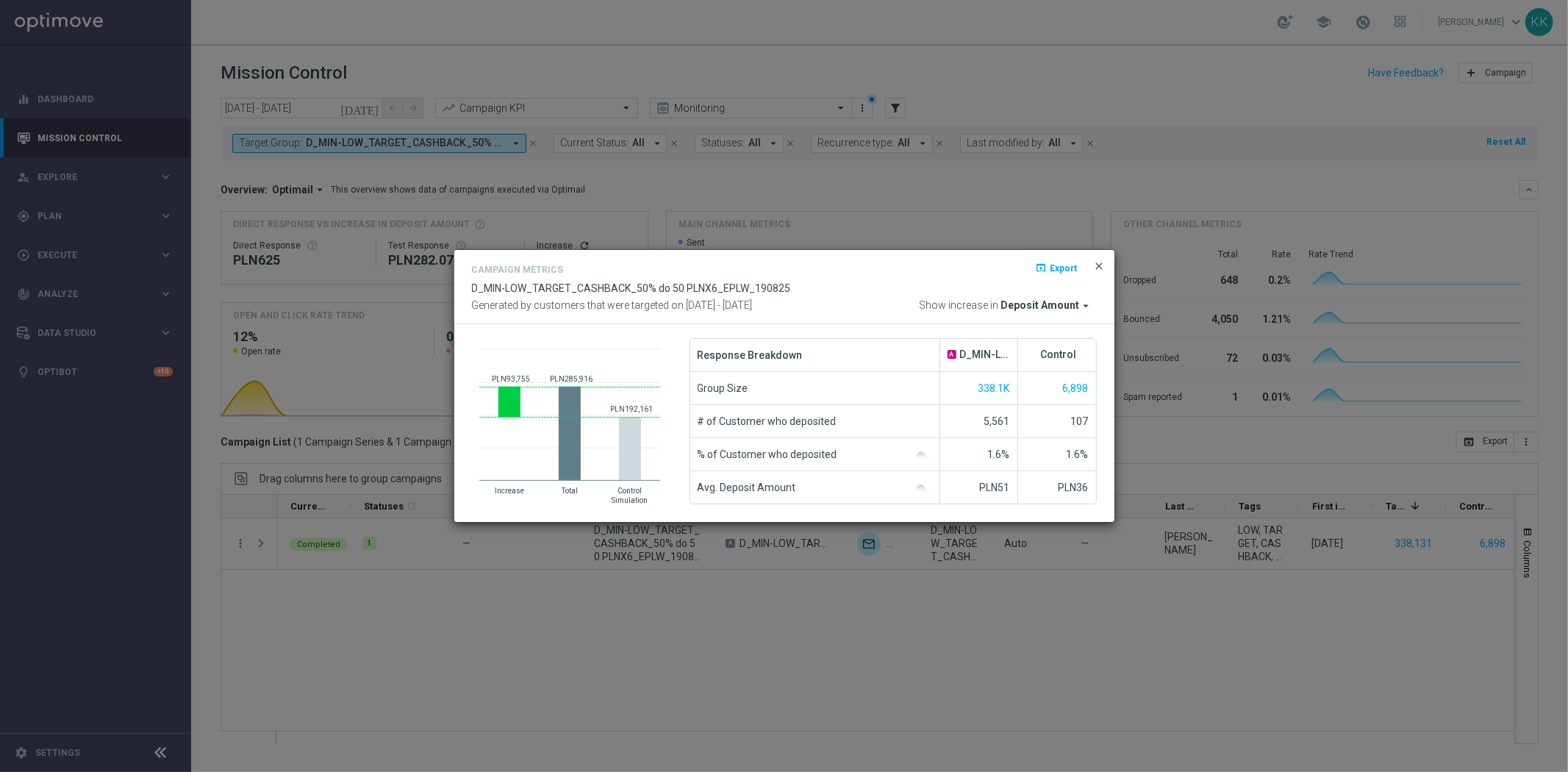
click at [1097, 262] on span "close" at bounding box center [1100, 266] width 12 height 12
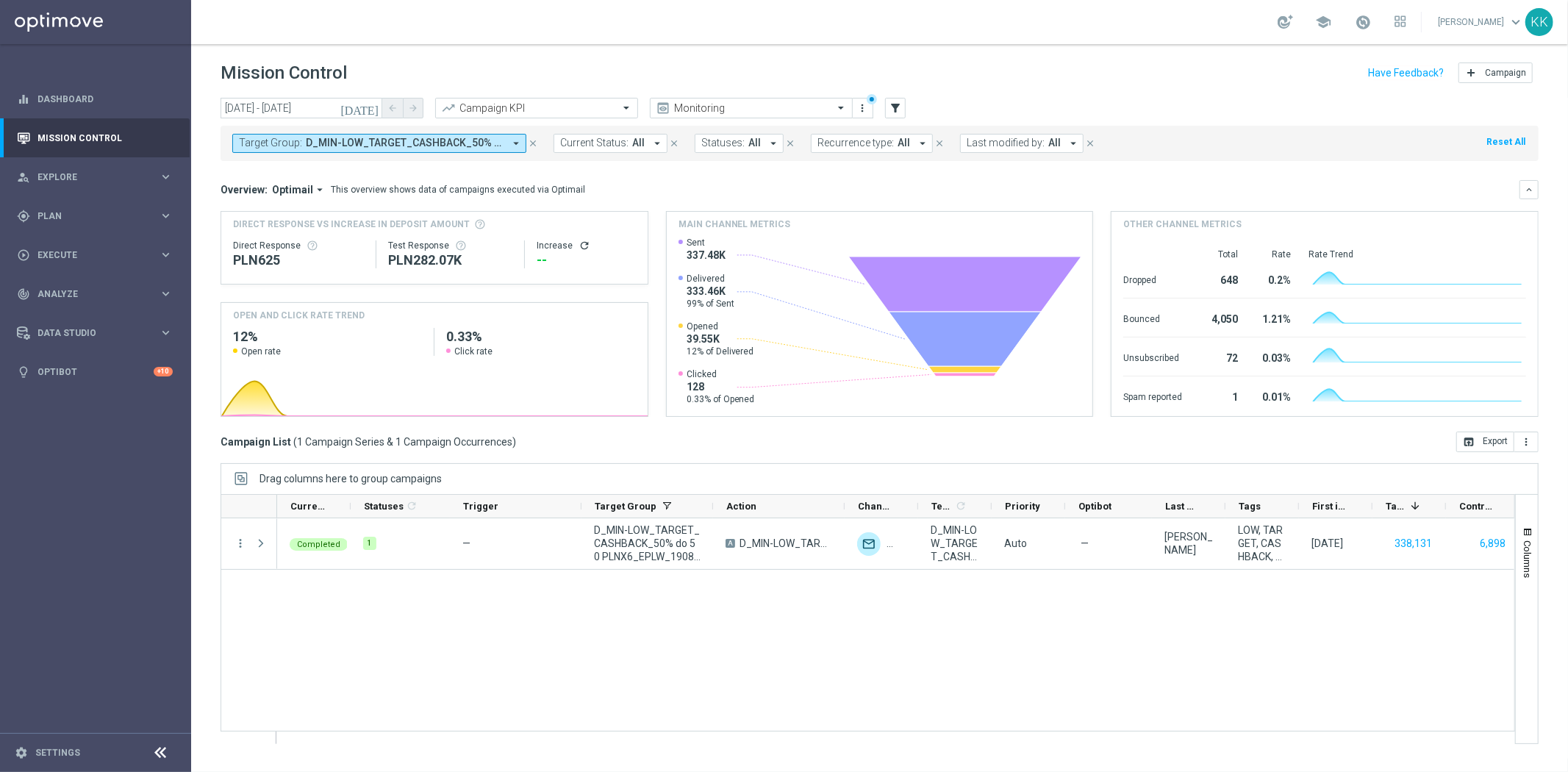
click at [456, 148] on span "D_MIN-LOW_TARGET_CASHBACK_50% do 50 PLNX6_EPLW_190825" at bounding box center [405, 143] width 198 height 13
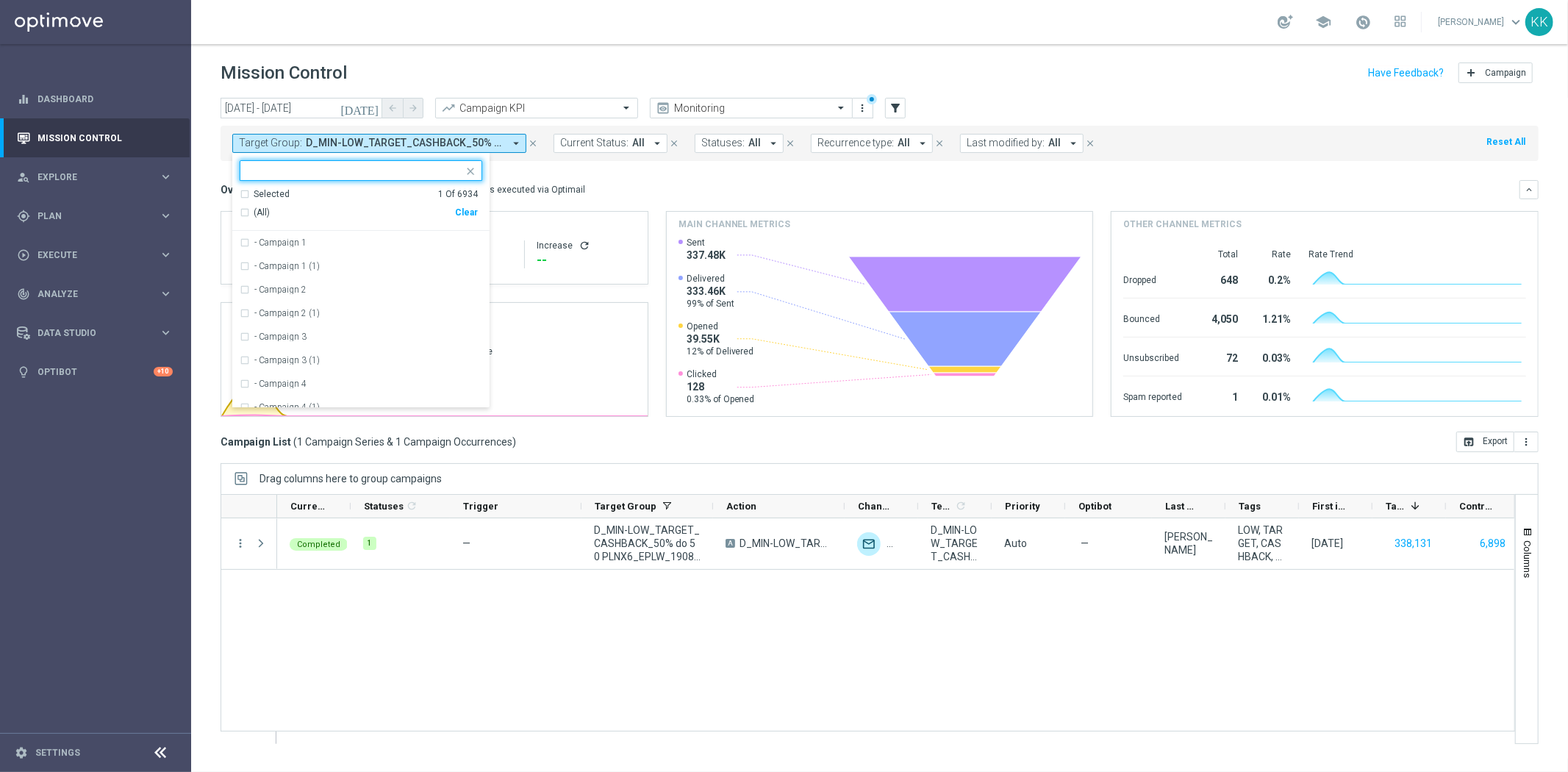
click at [0, 0] on div "Clear" at bounding box center [0, 0] width 0 height 0
click at [344, 167] on input "text" at bounding box center [355, 171] width 215 height 13
paste input "D_MED-HIGH_TARGET_CASHBACK_100% do 50 PLNX6_EPLW_190825"
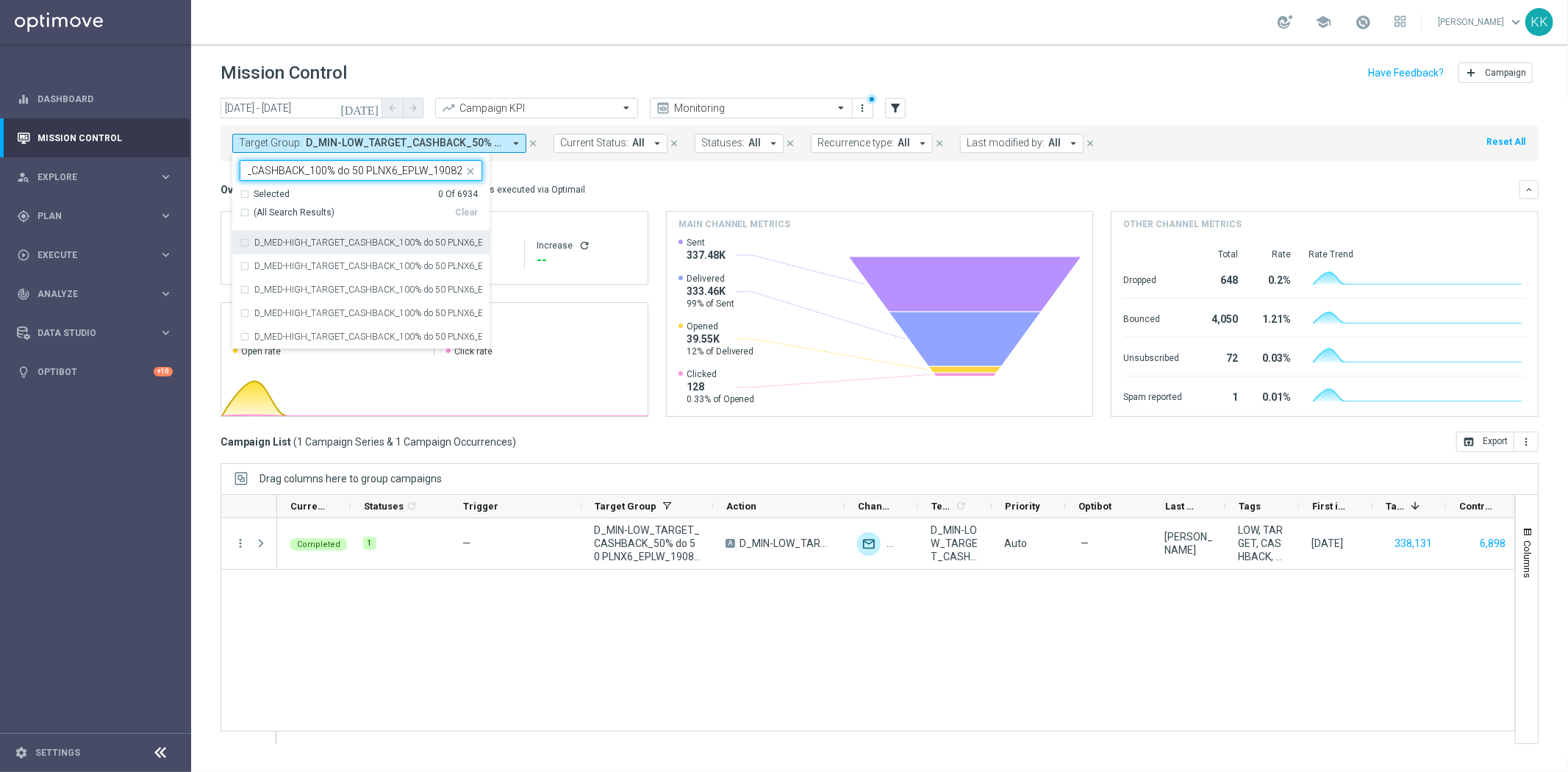
click at [350, 247] on div "D_MED-HIGH_TARGET_CASHBACK_100% do 50 PLNX6_EPLW_190825" at bounding box center [361, 243] width 243 height 24
type input "D_MED-HIGH_TARGET_CASHBACK_100% do 50 PLNX6_EPLW_190825"
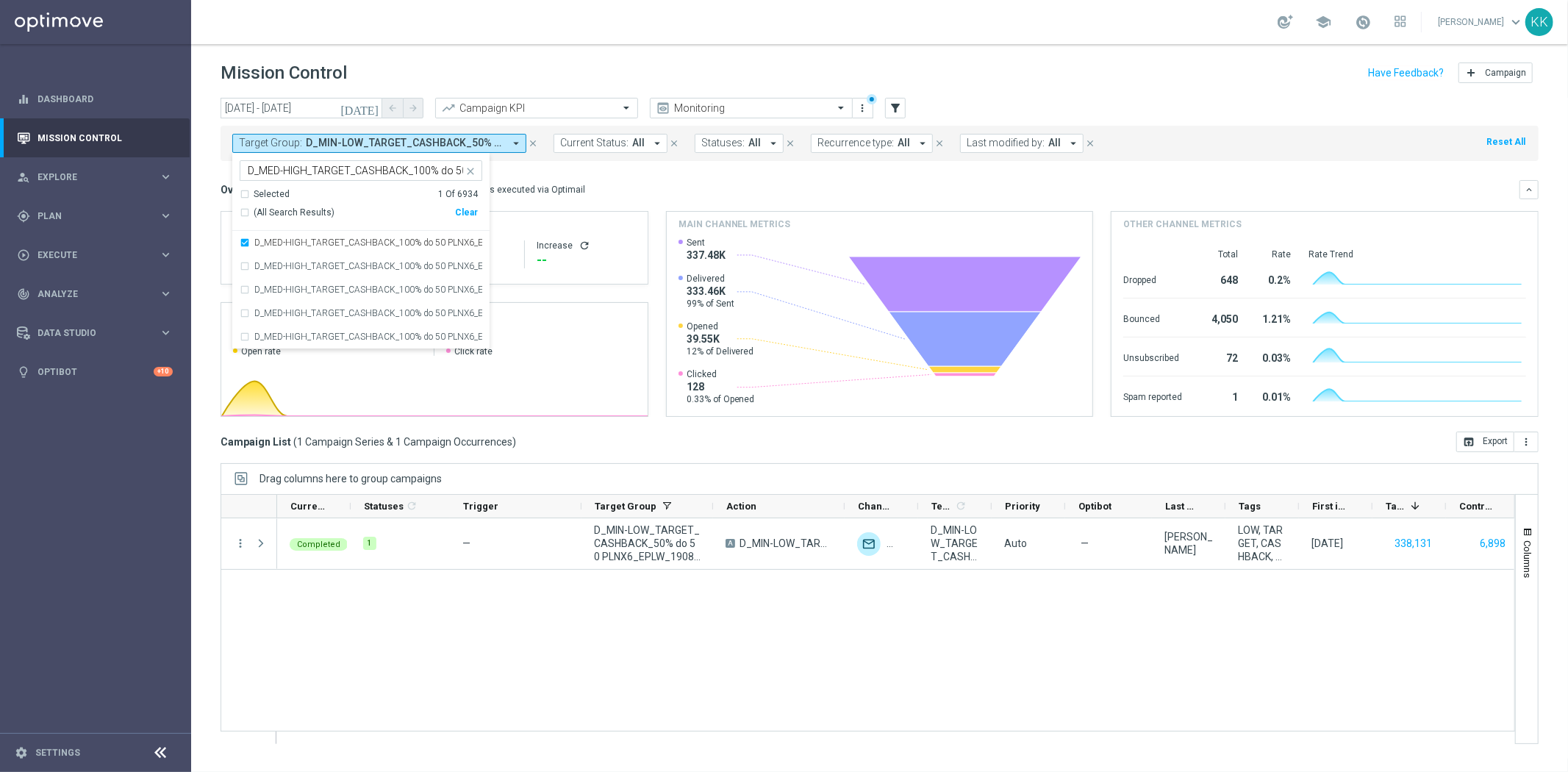
click at [464, 62] on div "Mission Control add Campaign" at bounding box center [880, 73] width 1318 height 28
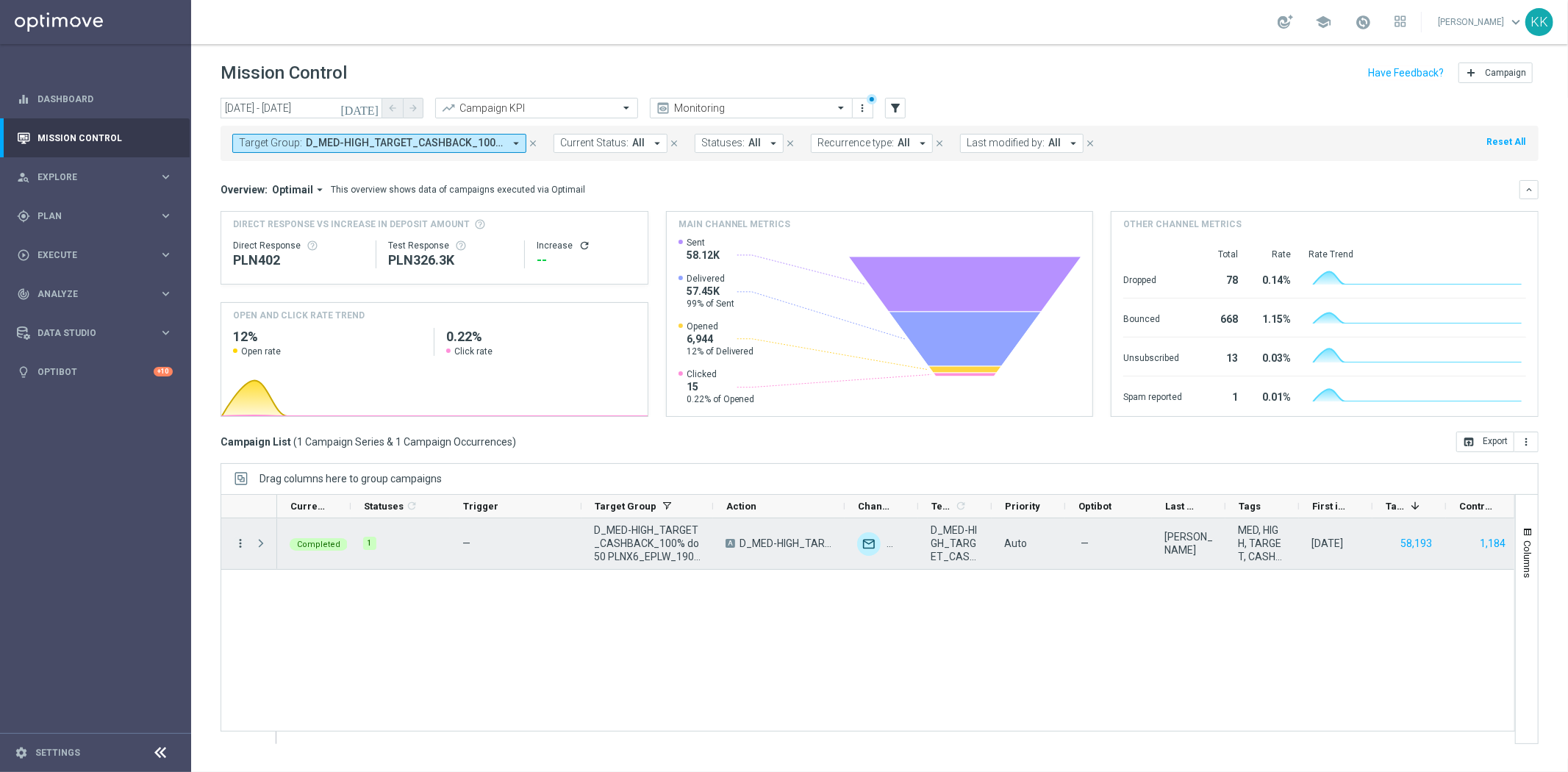
click at [240, 537] on icon "more_vert" at bounding box center [240, 543] width 13 height 13
click at [363, 570] on div "Campaign Metrics" at bounding box center [337, 573] width 137 height 10
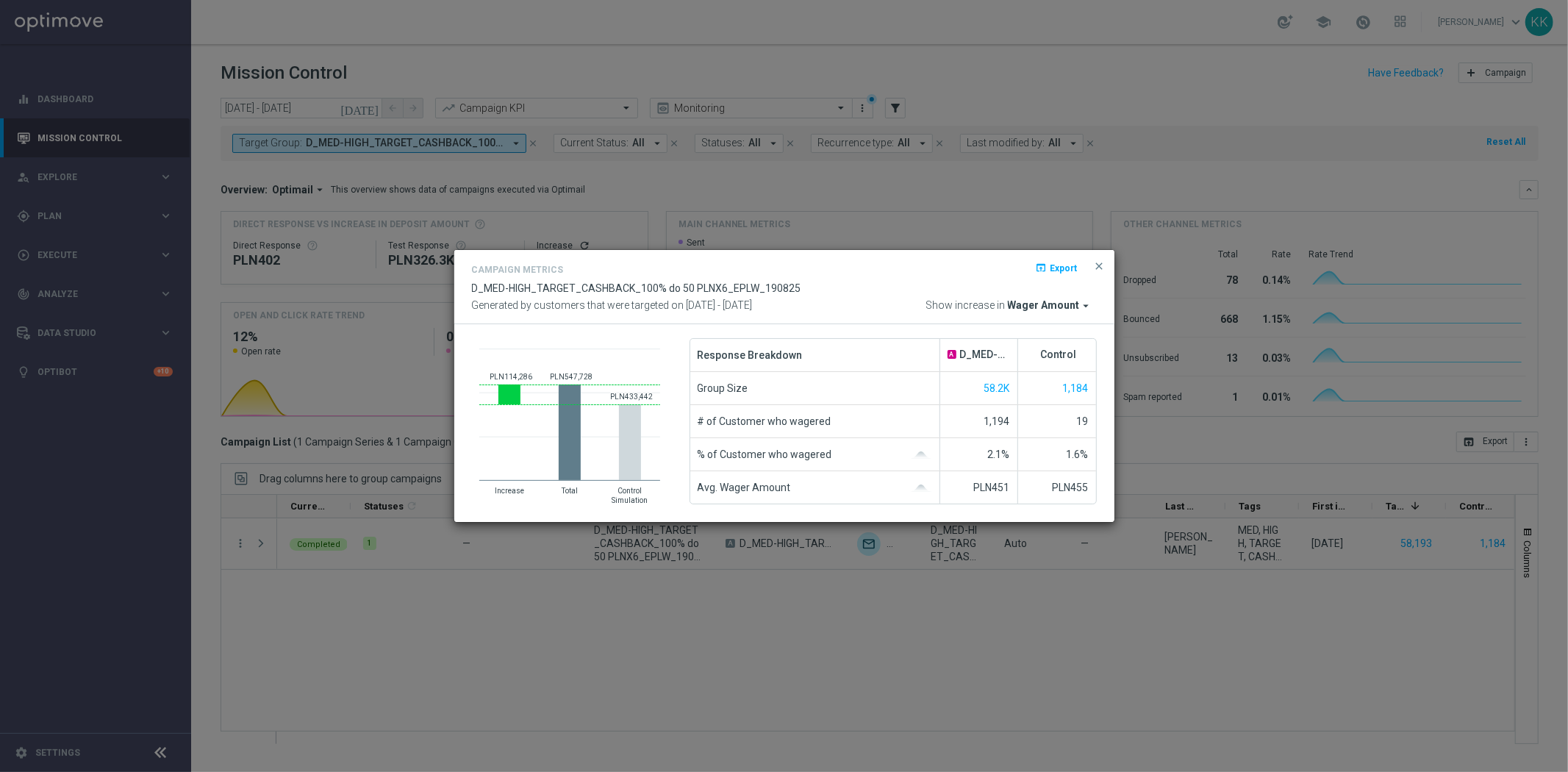
click at [1055, 306] on span "Wager Amount" at bounding box center [1043, 305] width 72 height 13
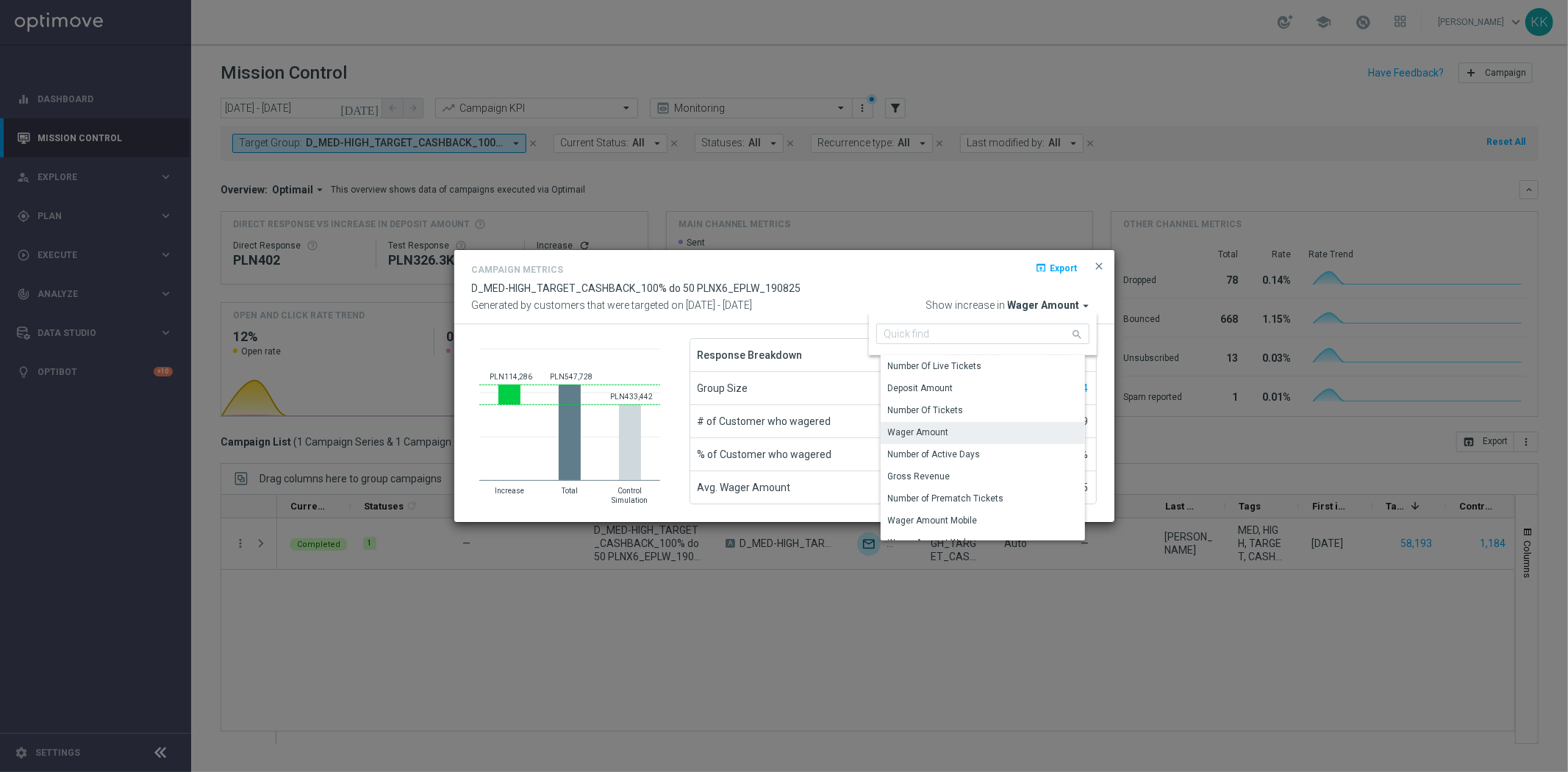
click at [937, 431] on div "Wager Amount" at bounding box center [918, 432] width 61 height 13
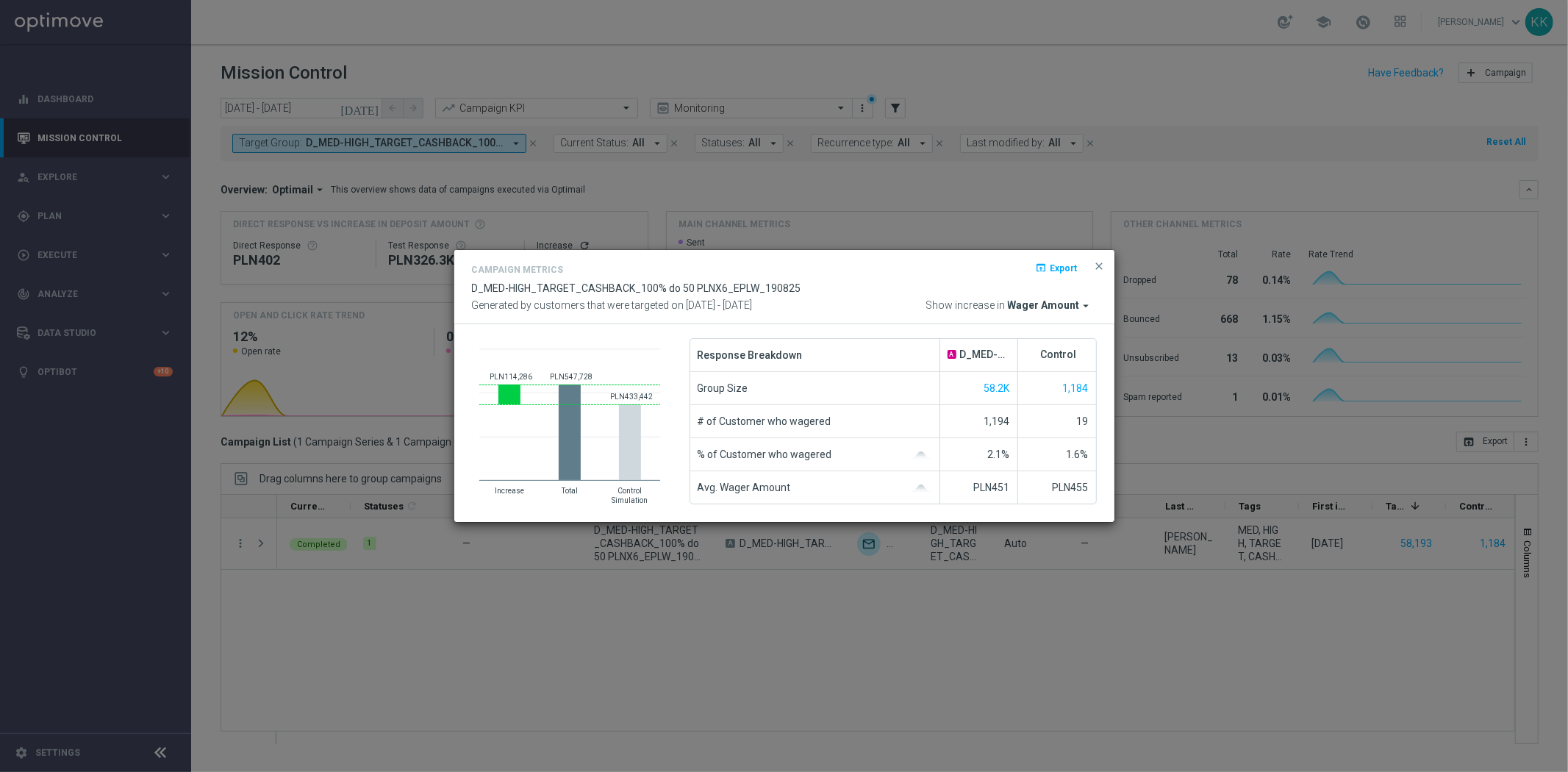
click at [1055, 309] on span "Wager Amount" at bounding box center [1043, 305] width 72 height 13
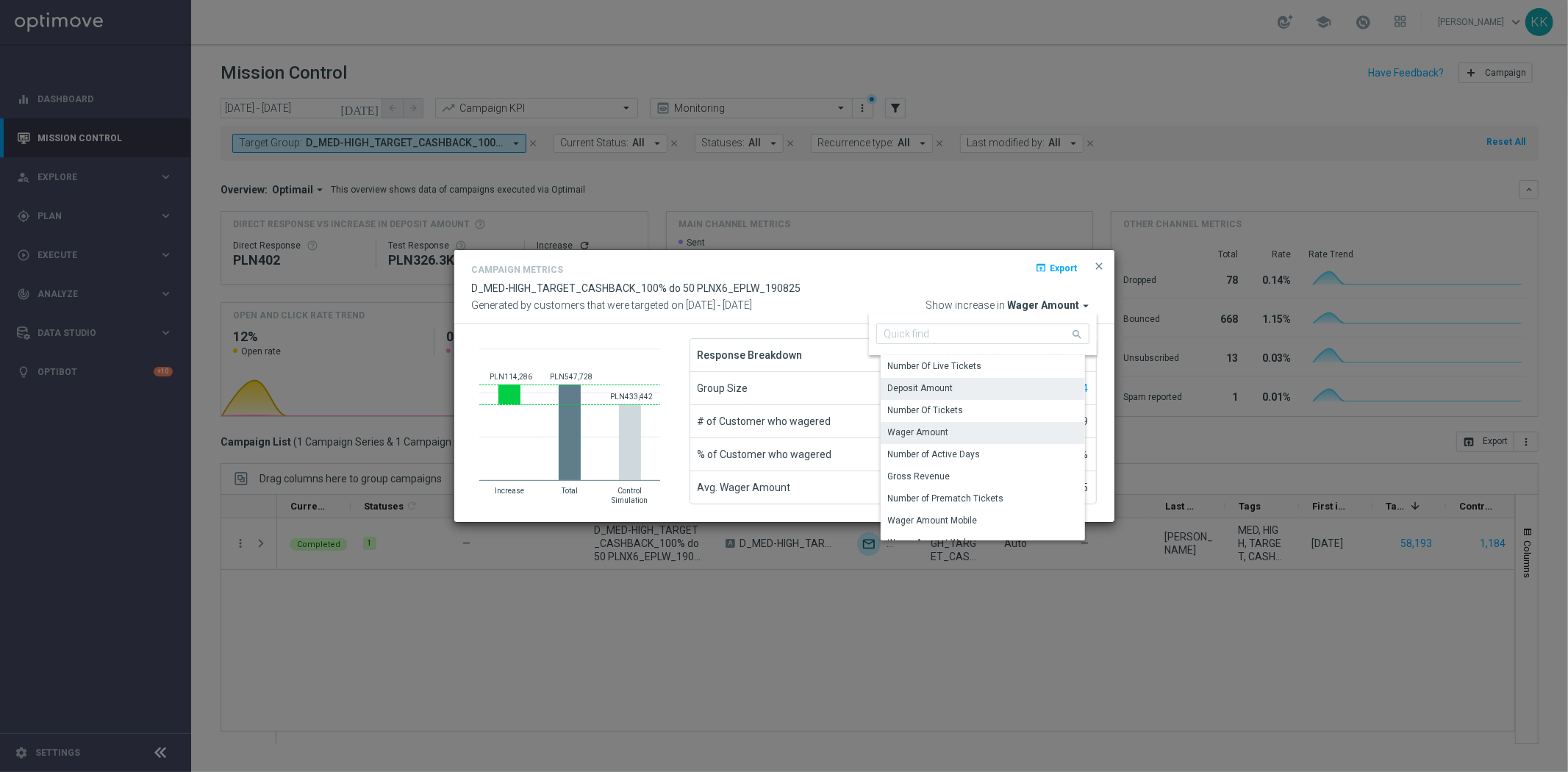
click at [961, 384] on div "Deposit Amount" at bounding box center [988, 388] width 215 height 21
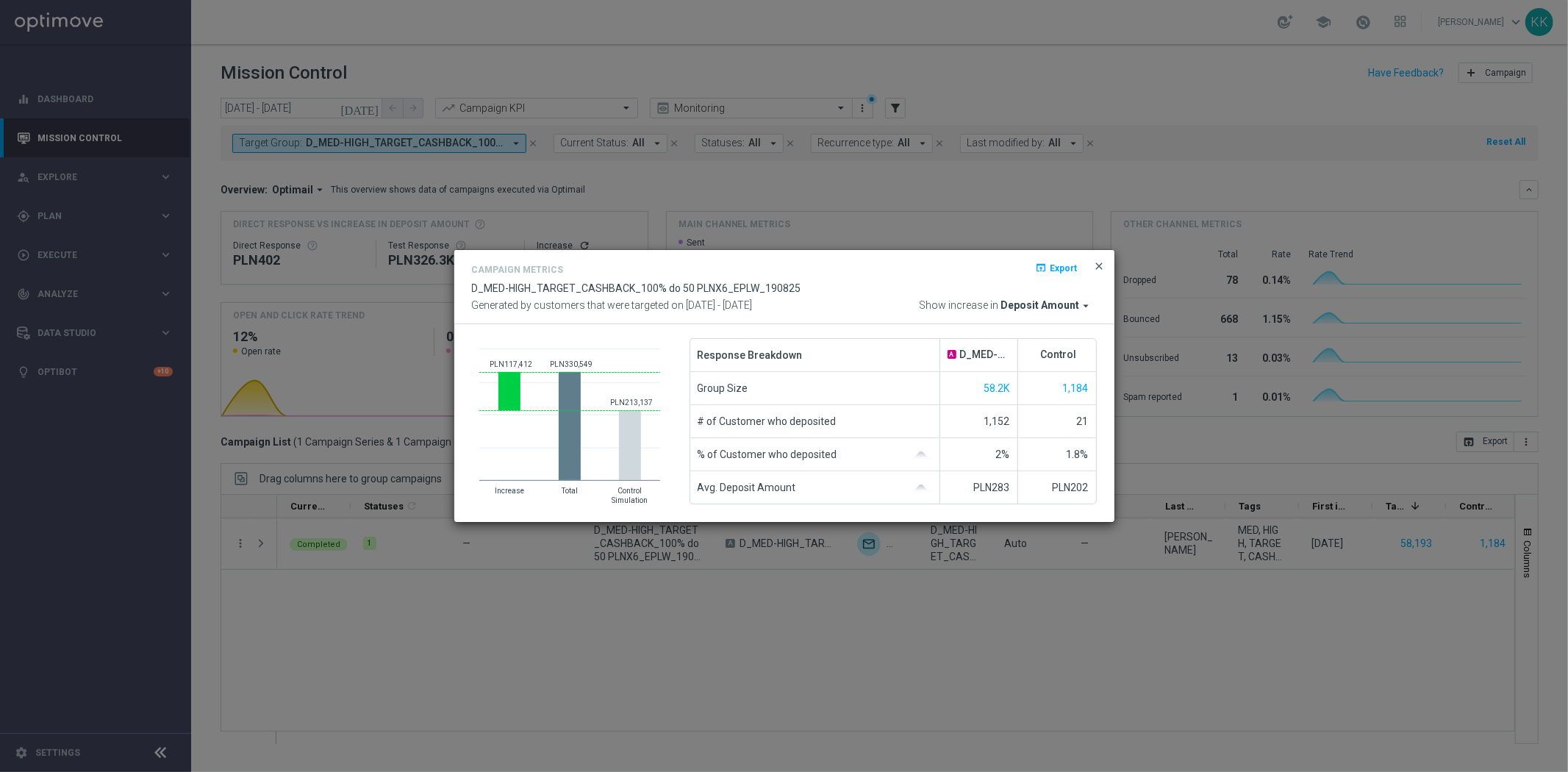
click at [1096, 270] on span "close" at bounding box center [1100, 266] width 12 height 12
